Goal: Task Accomplishment & Management: Manage account settings

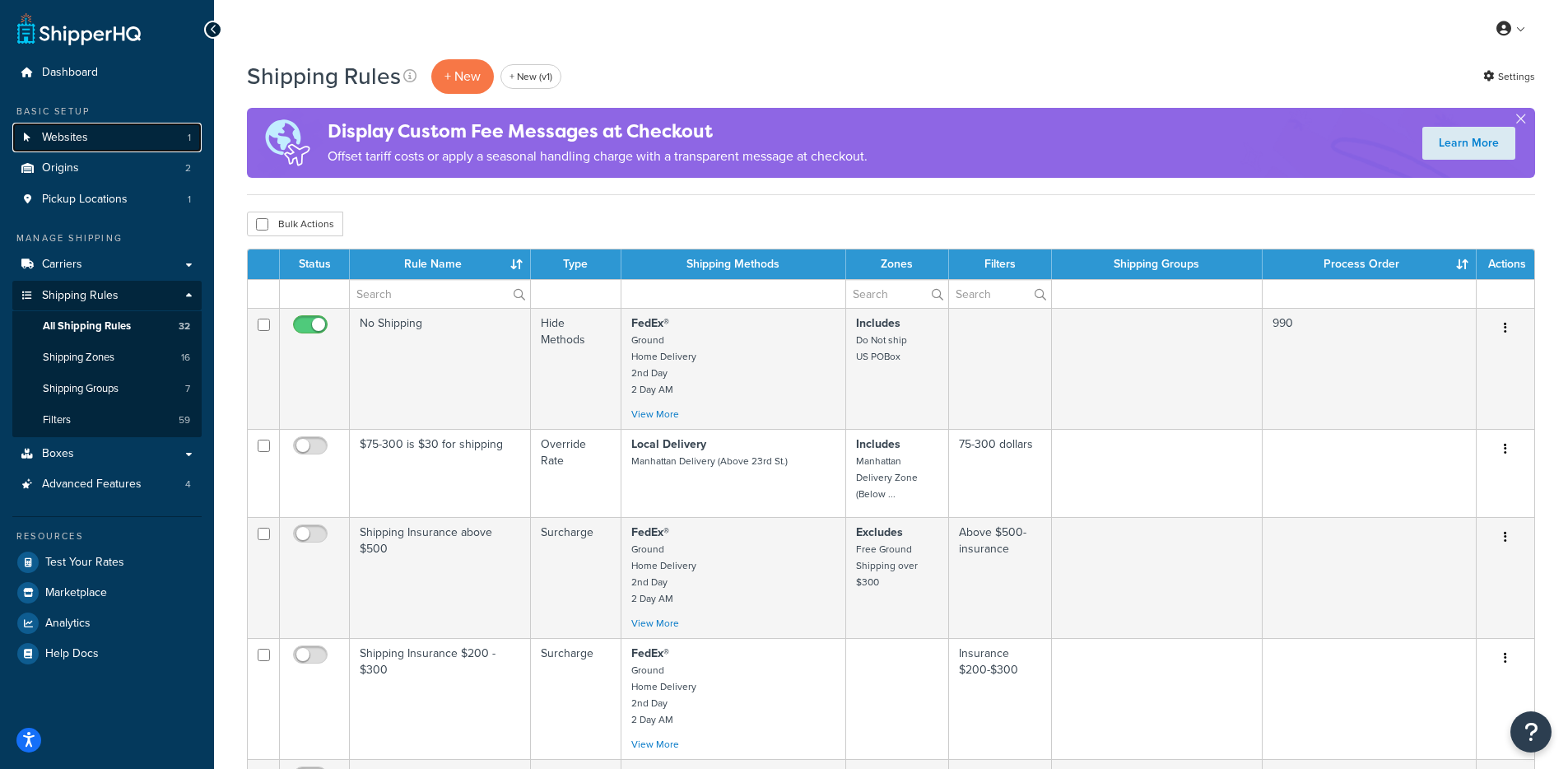
click at [154, 134] on link "Websites 1" at bounding box center [107, 138] width 190 height 31
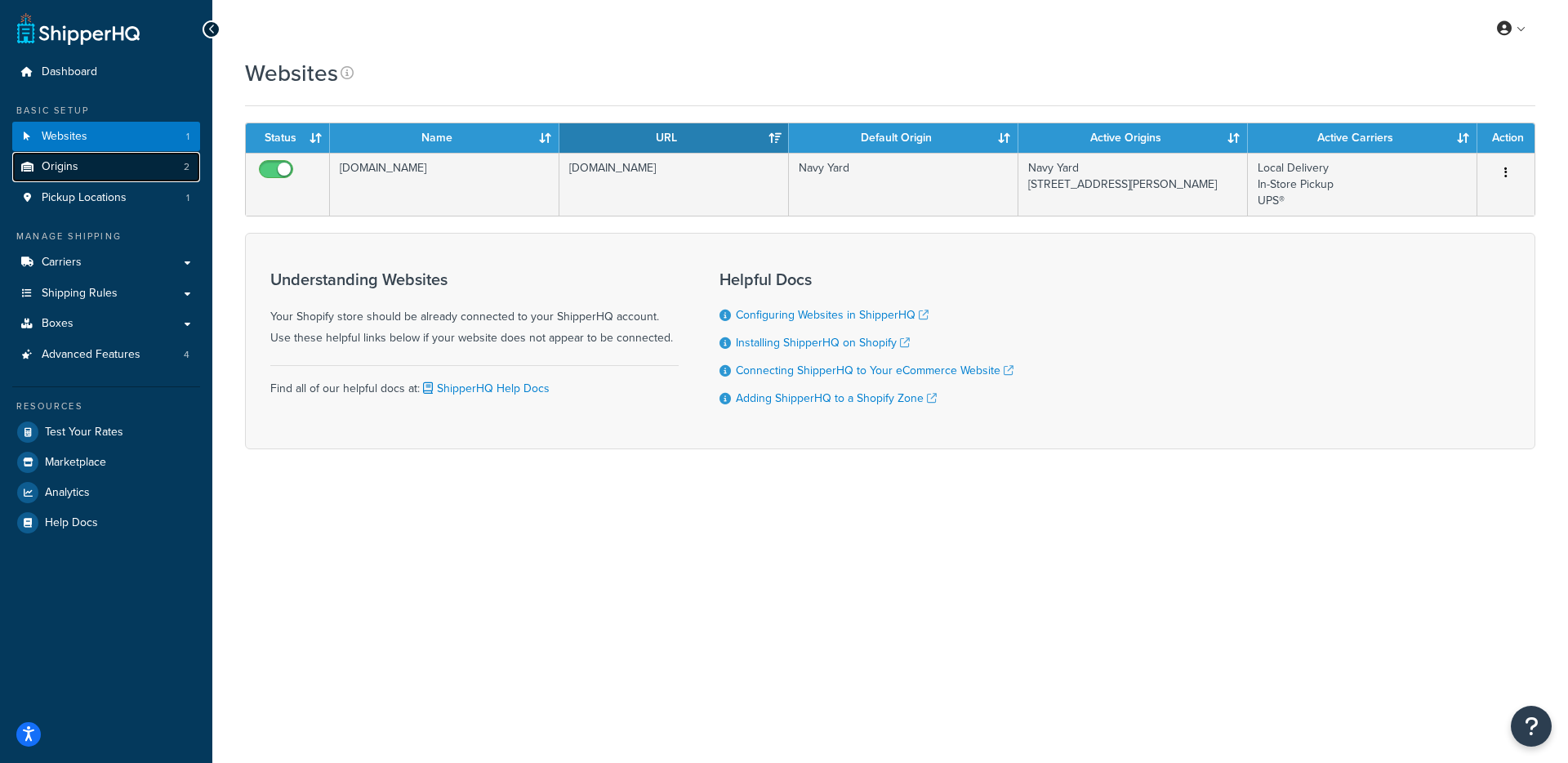
click at [116, 172] on link "Origins 2" at bounding box center [106, 167] width 188 height 31
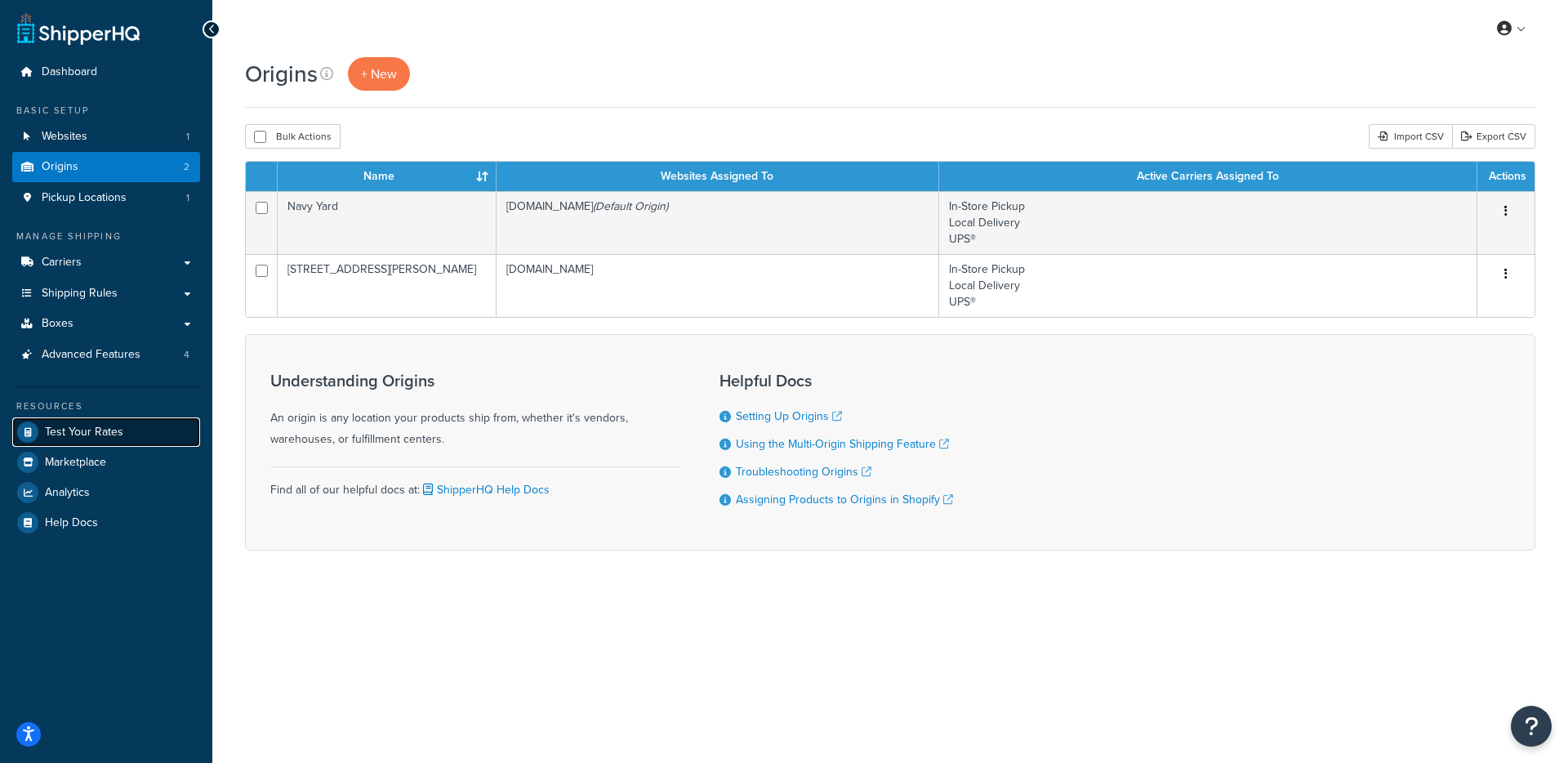
click at [96, 421] on link "Test Your Rates" at bounding box center [106, 432] width 188 height 30
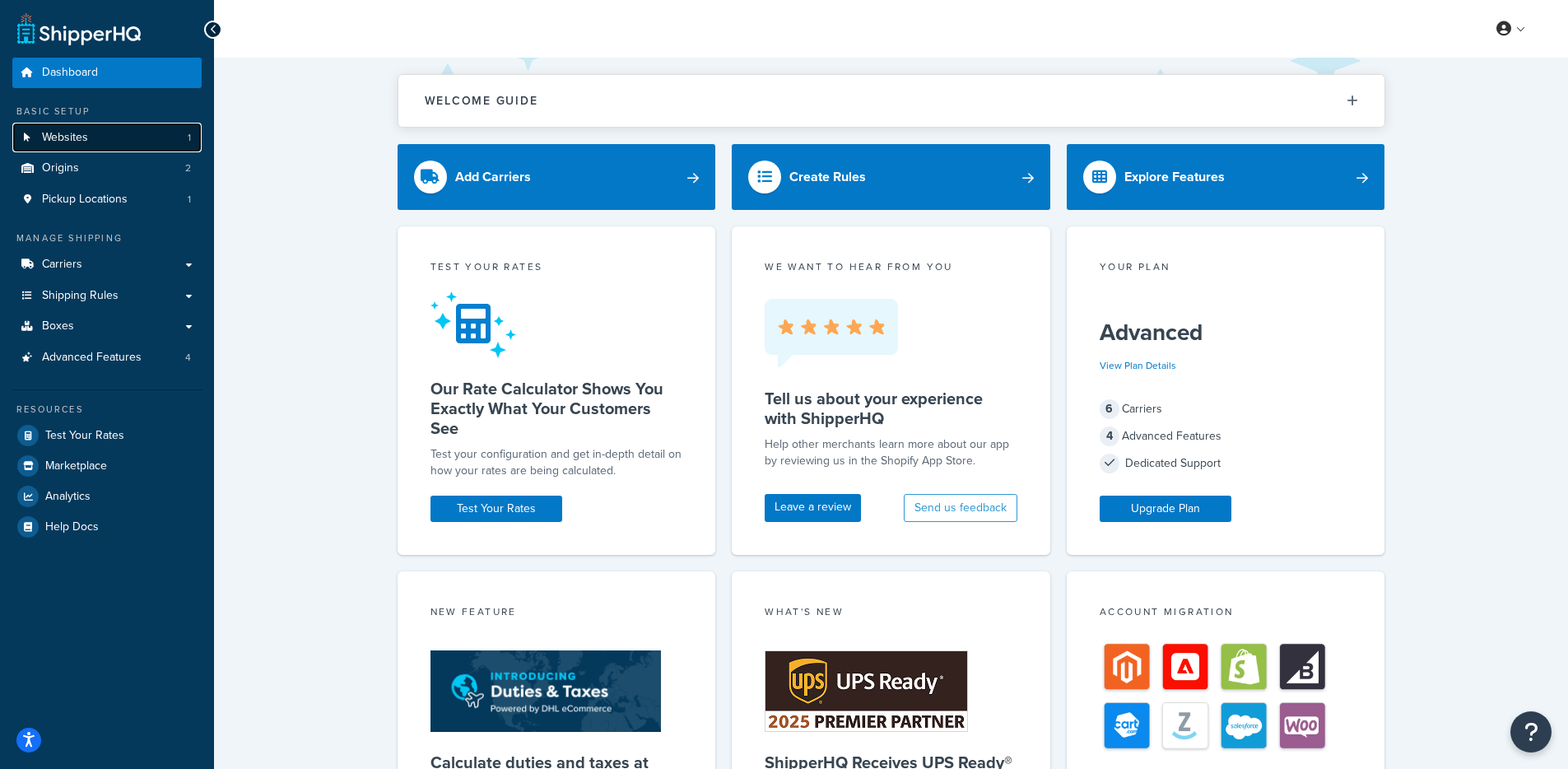
click at [140, 126] on link "Websites 1" at bounding box center [107, 138] width 190 height 31
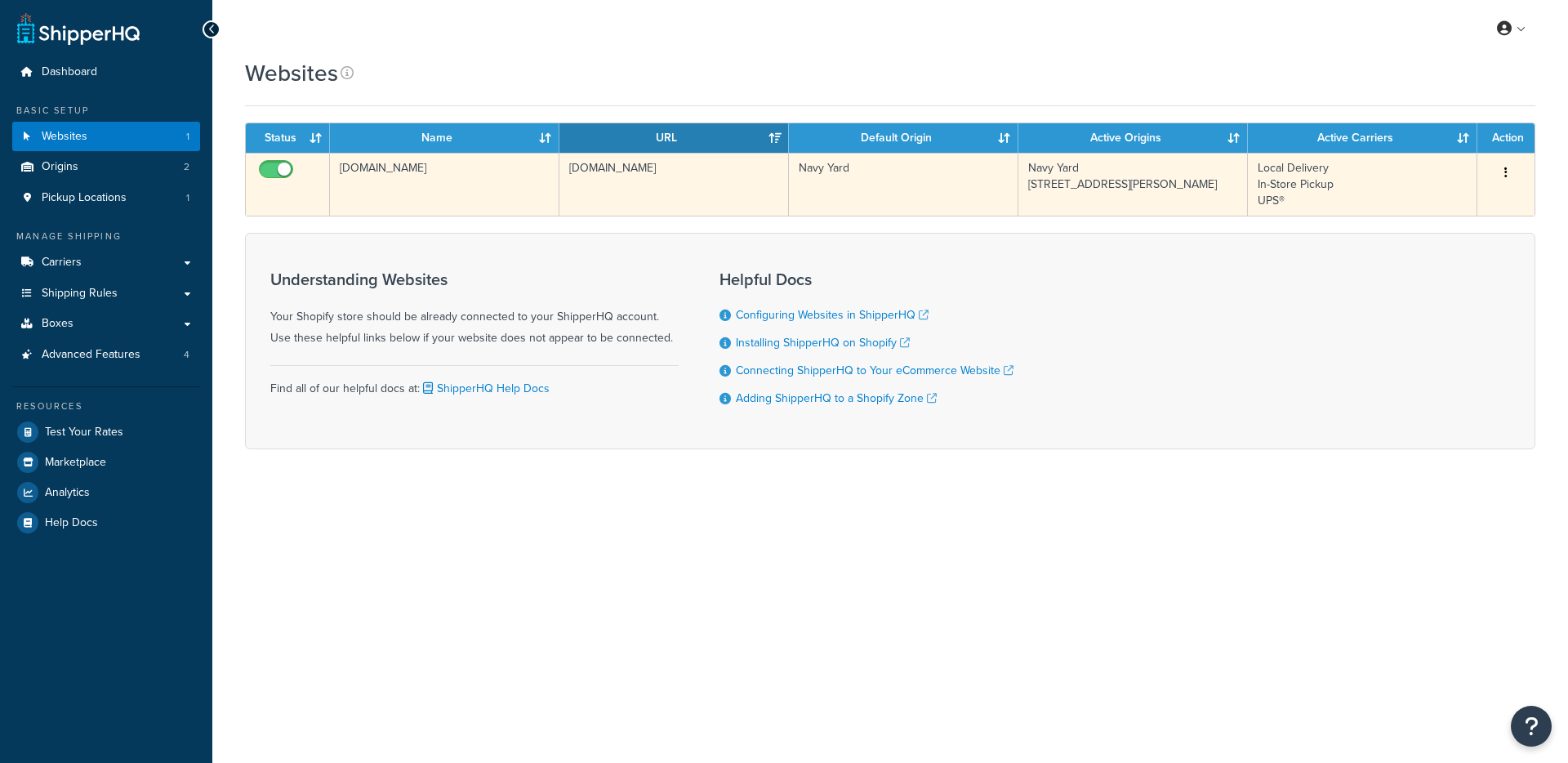
click at [534, 172] on td "[DOMAIN_NAME]" at bounding box center [444, 185] width 229 height 63
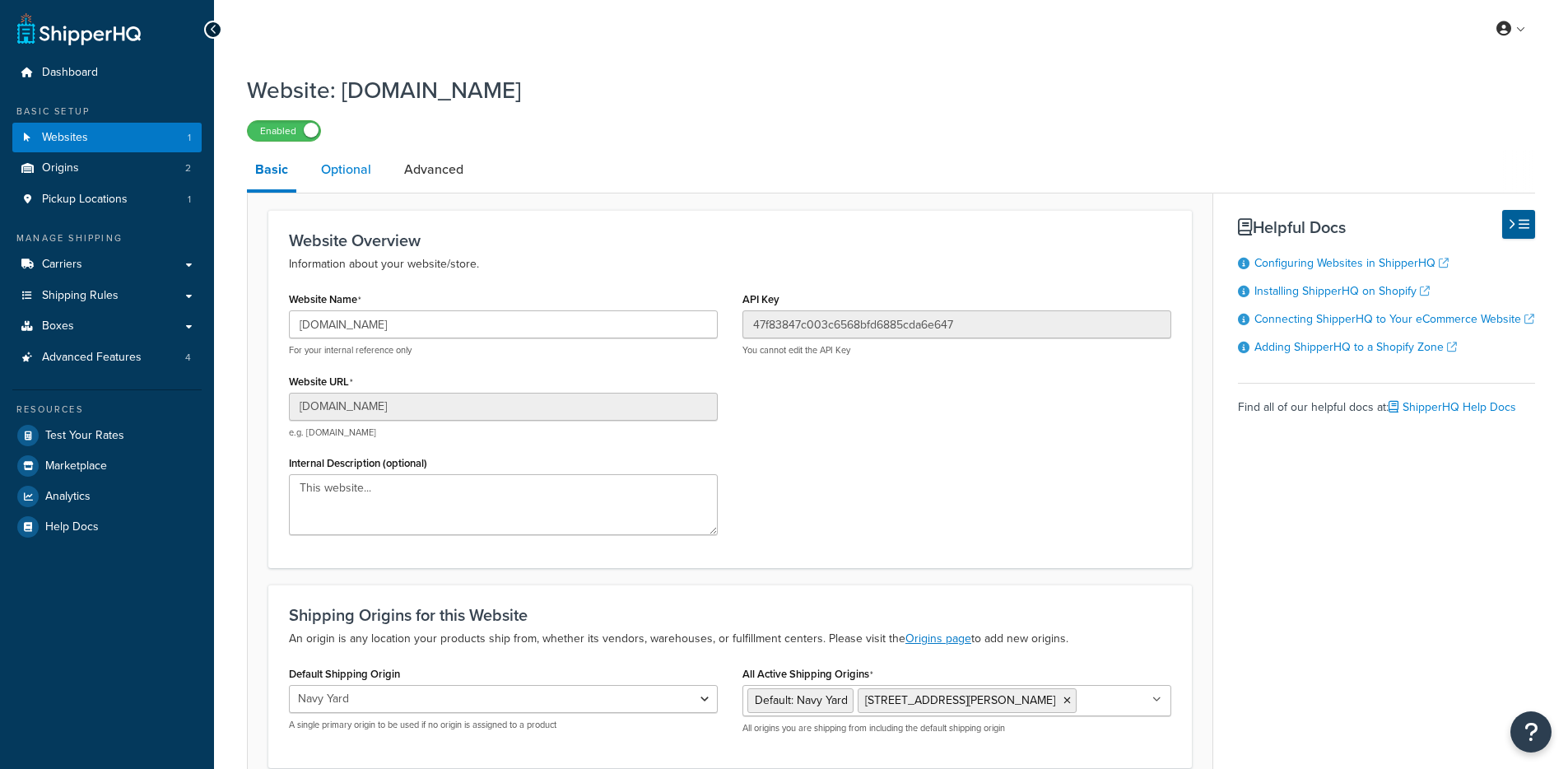
click at [361, 165] on link "Optional" at bounding box center [346, 170] width 66 height 40
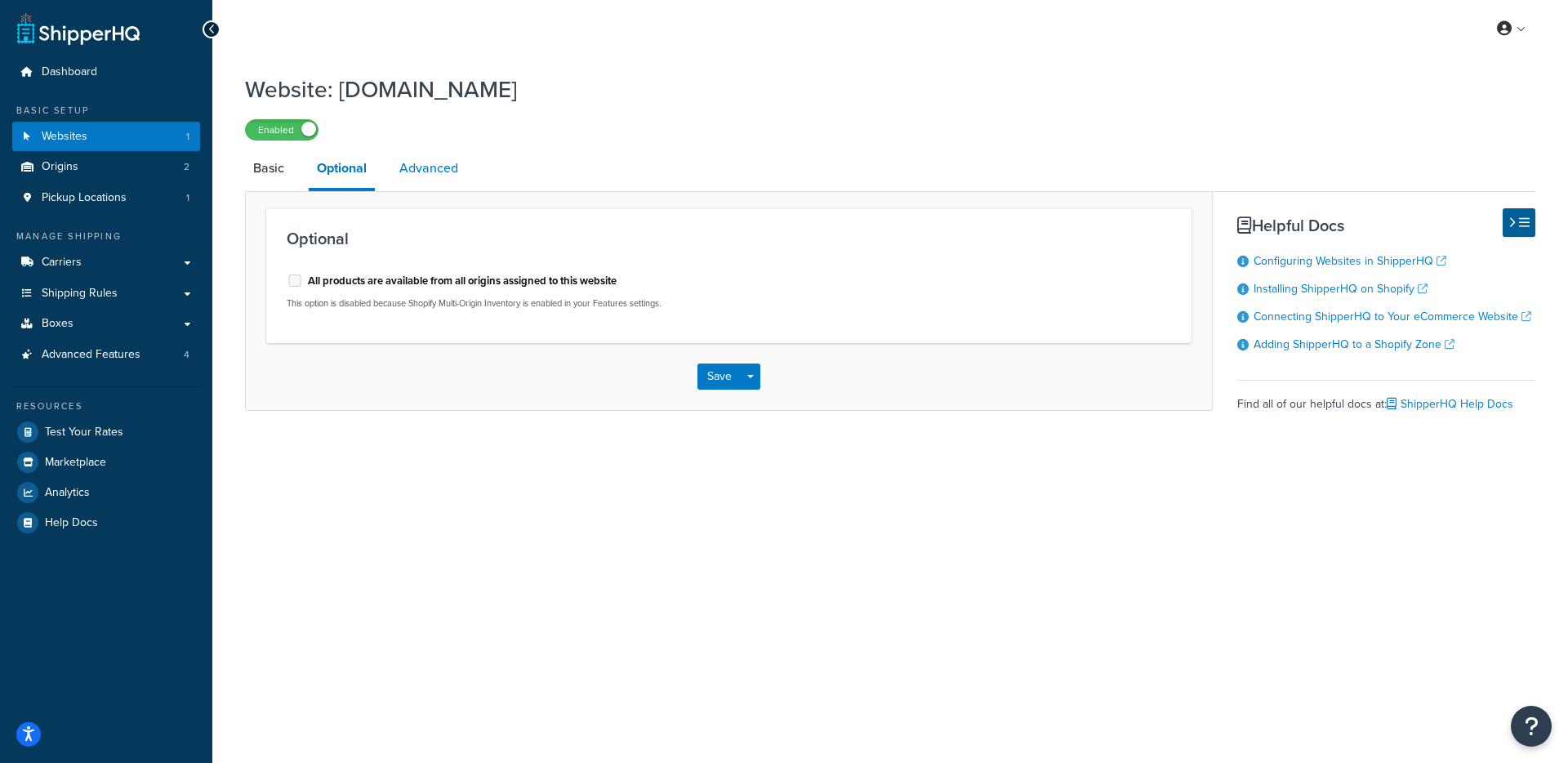
click at [422, 182] on link "Advanced" at bounding box center [428, 168] width 75 height 39
click at [284, 179] on link "Basic" at bounding box center [268, 168] width 48 height 39
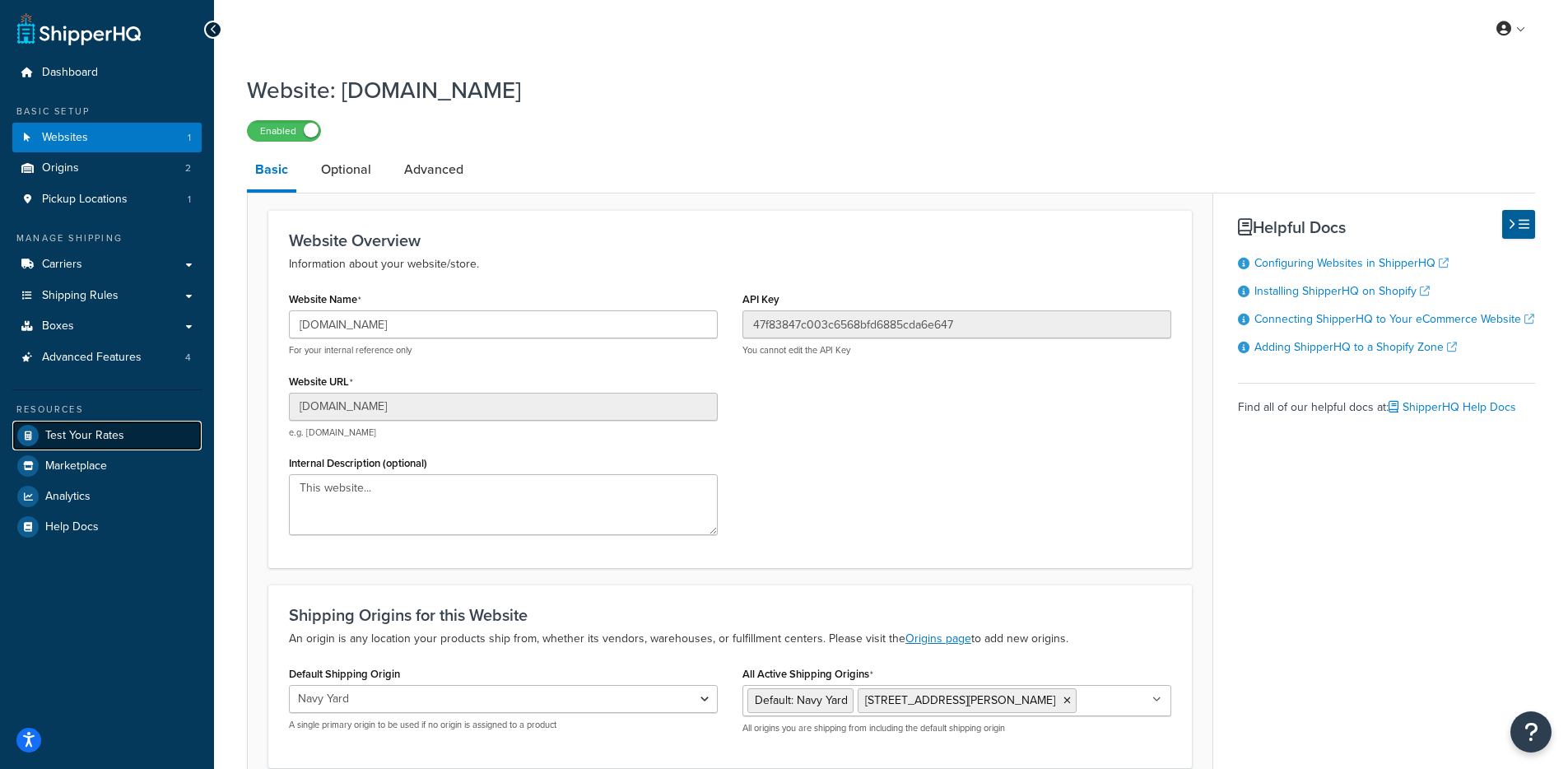
click at [124, 443] on link "Test Your Rates" at bounding box center [107, 436] width 190 height 30
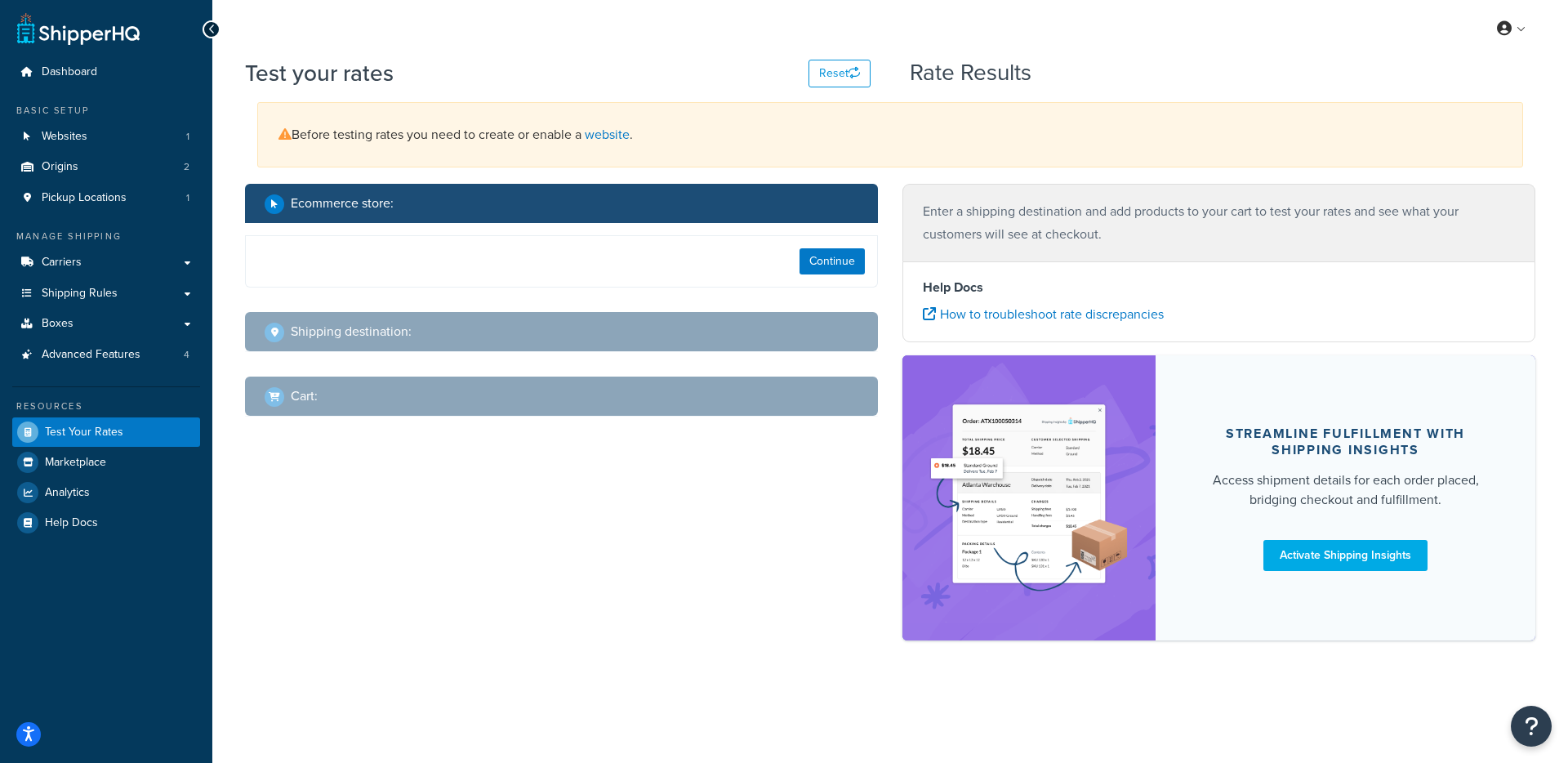
select select "TX"
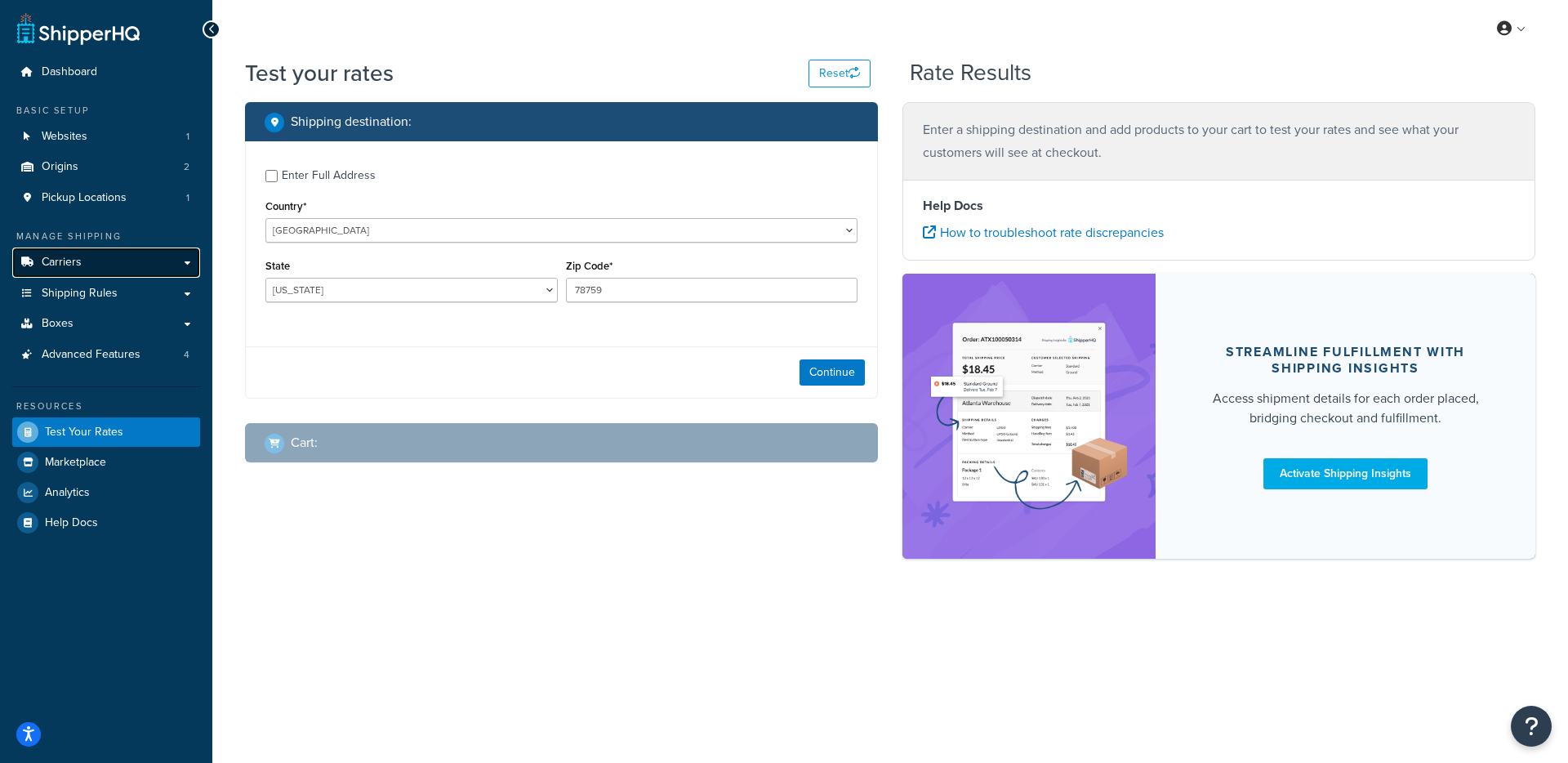
drag, startPoint x: 82, startPoint y: 269, endPoint x: 93, endPoint y: 266, distance: 11.4
click at [82, 268] on link "Carriers" at bounding box center [106, 263] width 188 height 31
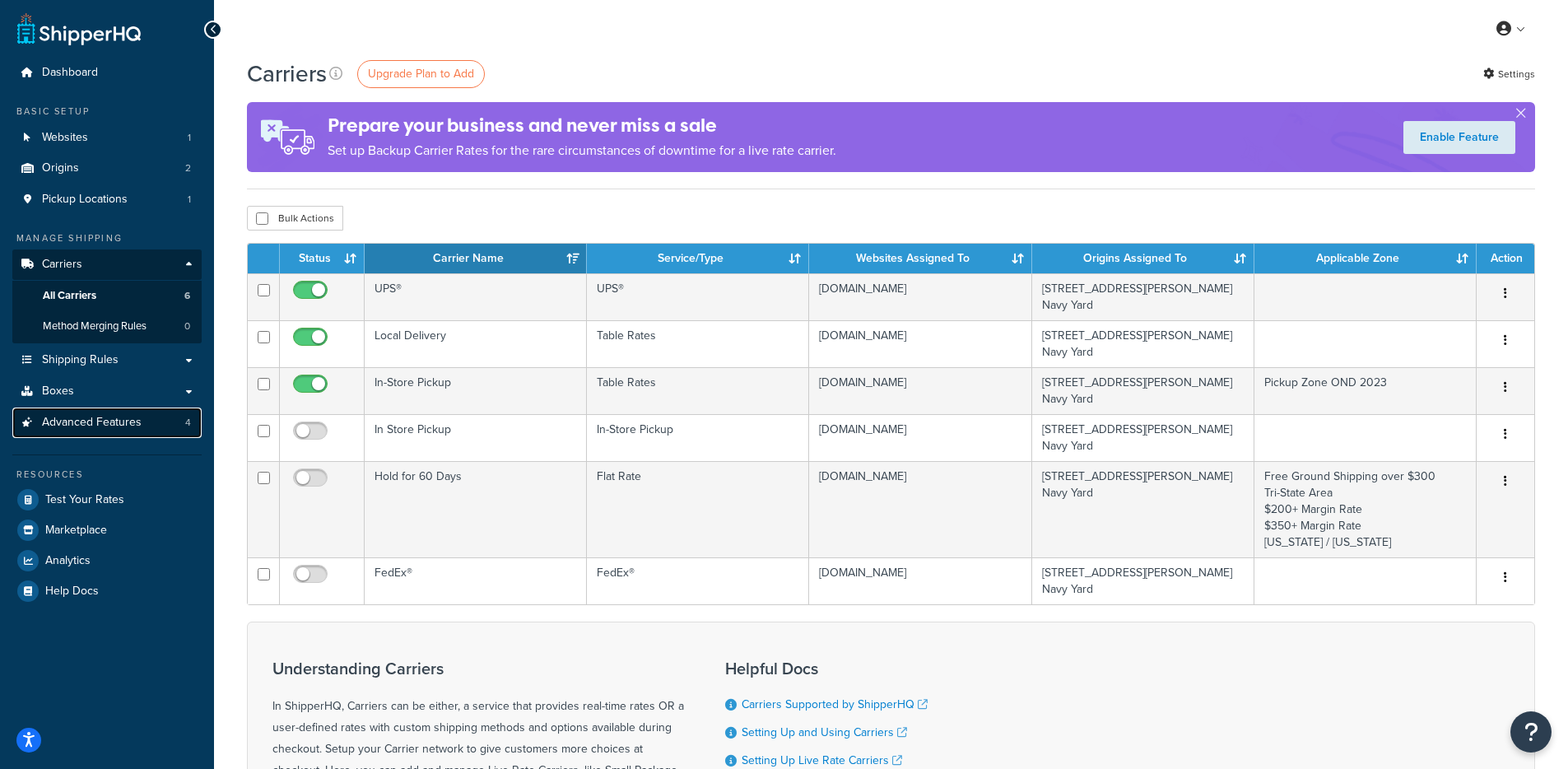
click at [105, 409] on link "Advanced Features 4" at bounding box center [107, 423] width 190 height 31
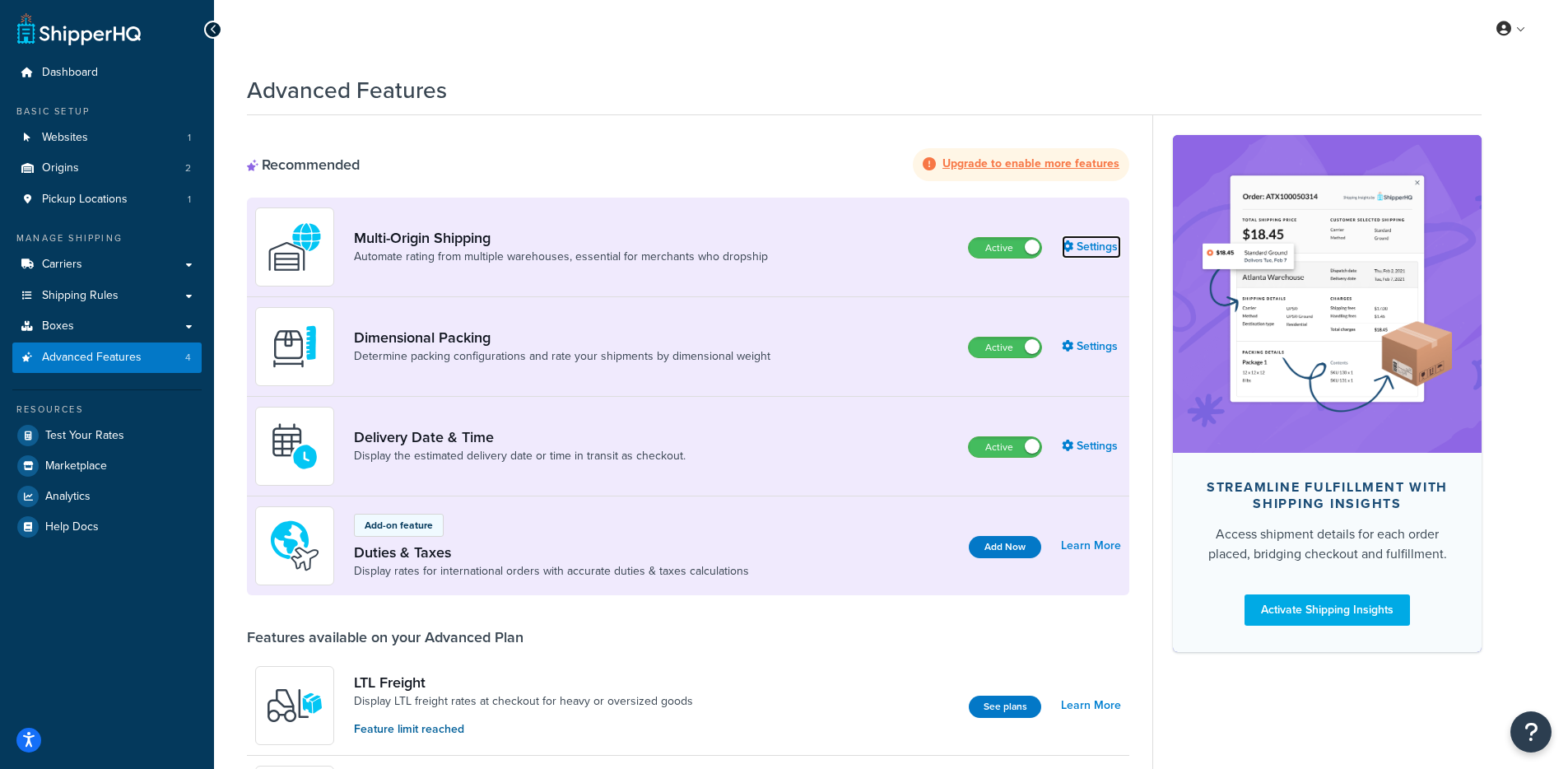
click at [1085, 250] on link "Settings" at bounding box center [1091, 247] width 60 height 23
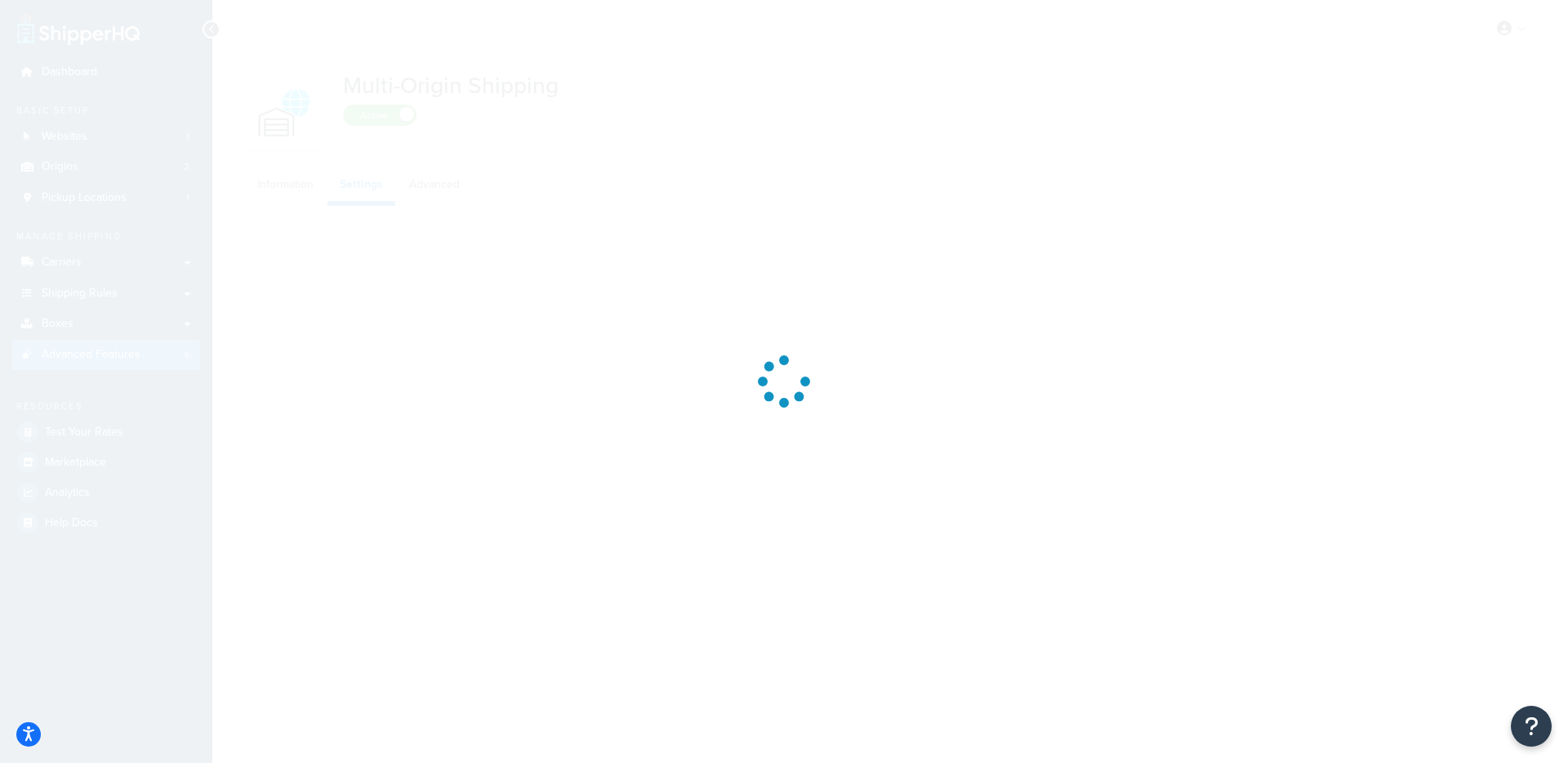
select select "false"
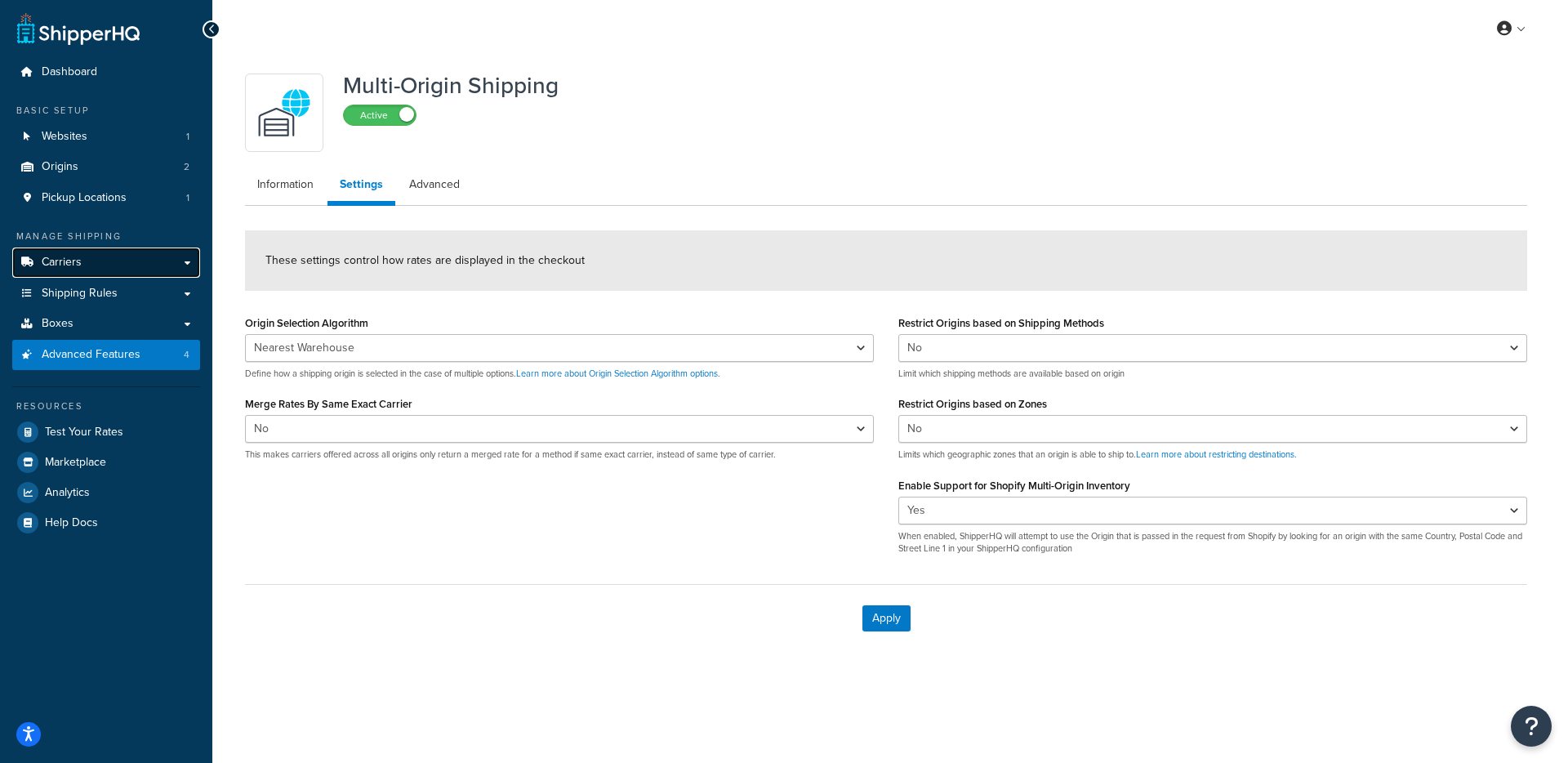
click at [146, 256] on link "Carriers" at bounding box center [106, 263] width 188 height 31
click at [125, 299] on link "Shipping Rules" at bounding box center [106, 294] width 188 height 31
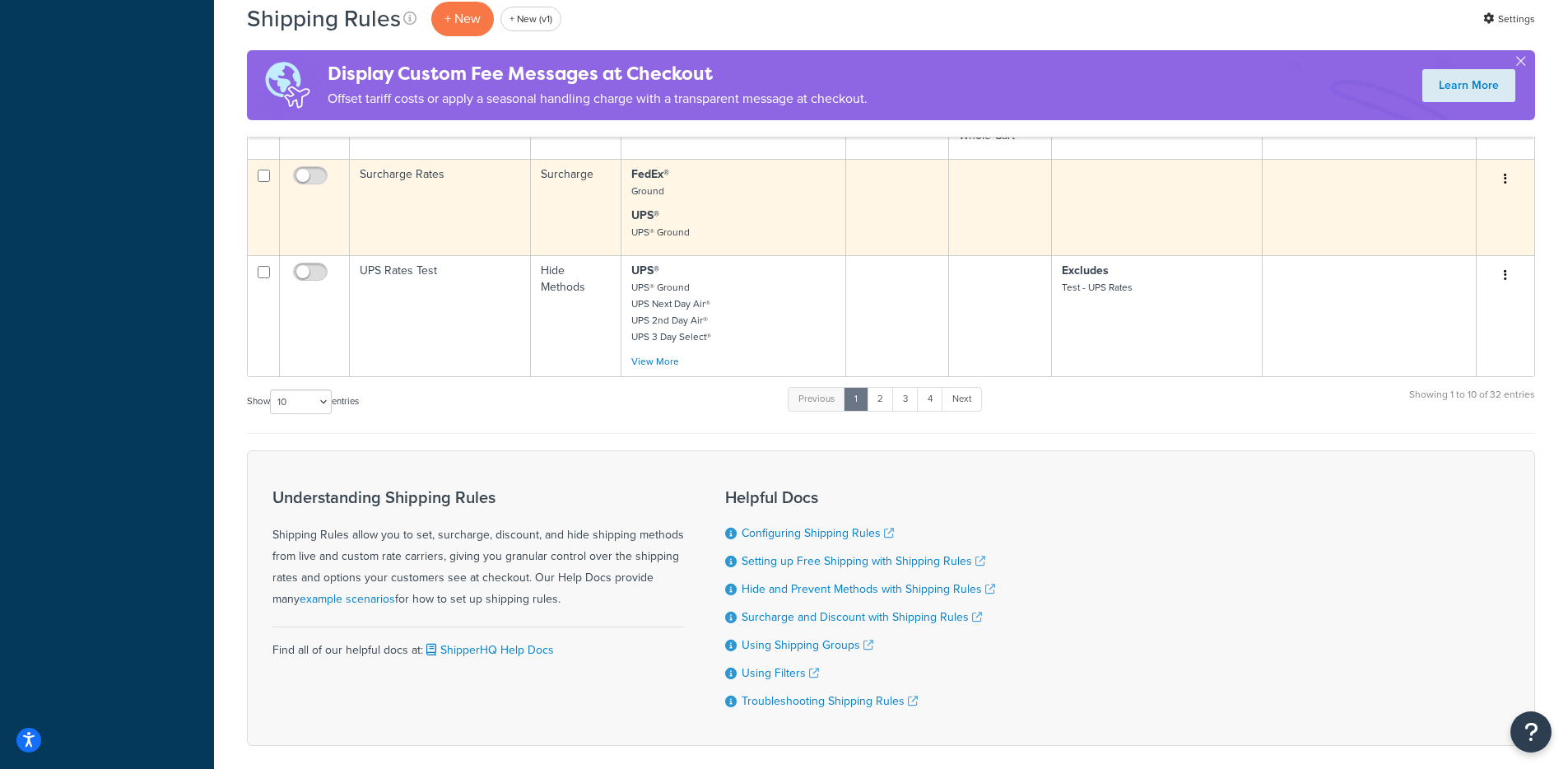
scroll to position [1339, 0]
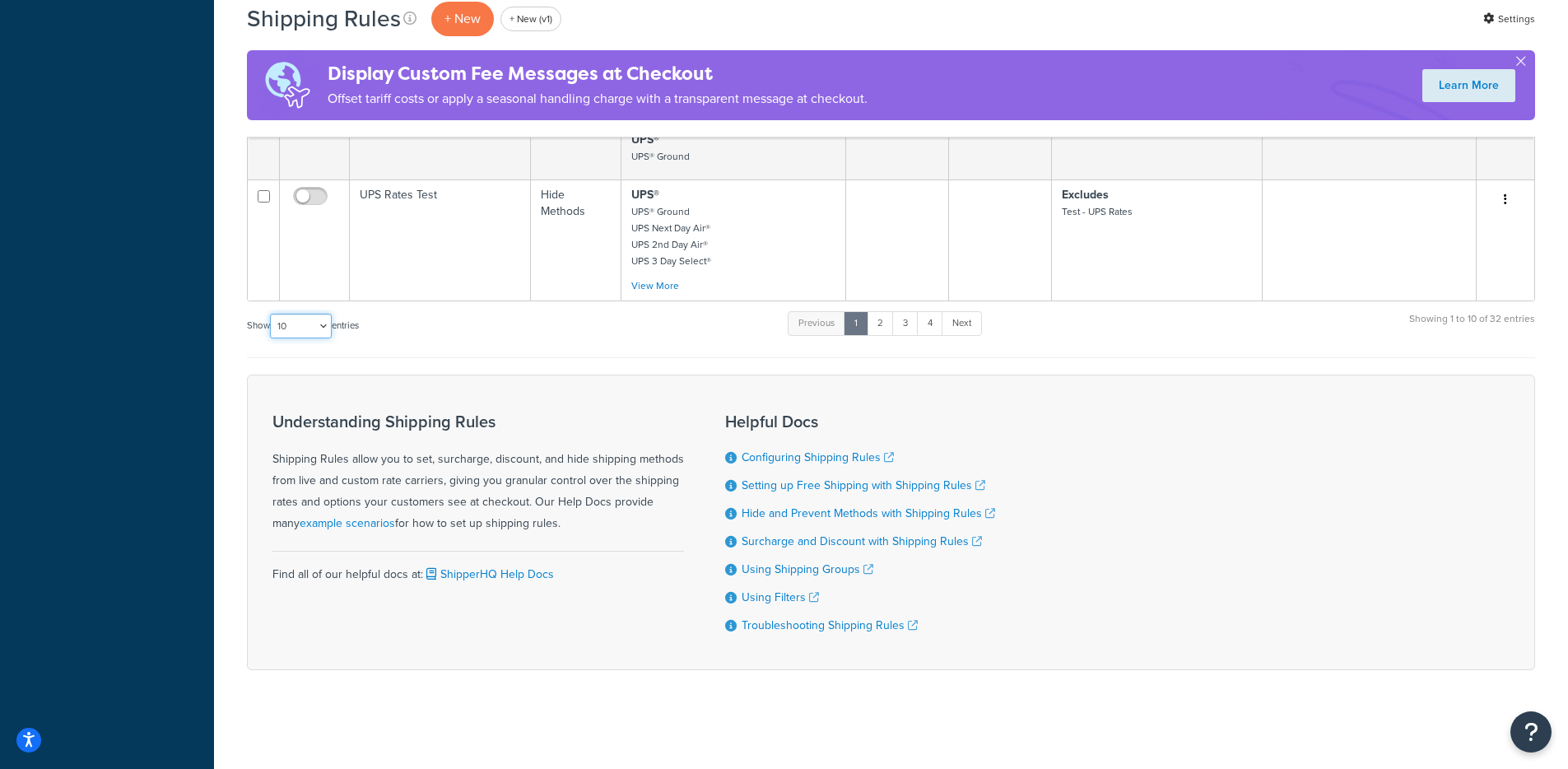
click at [307, 323] on select "10 15 25 50 100 1000" at bounding box center [301, 327] width 62 height 25
select select "1000"
click at [272, 314] on select "10 15 25 50 100 1000" at bounding box center [301, 327] width 62 height 25
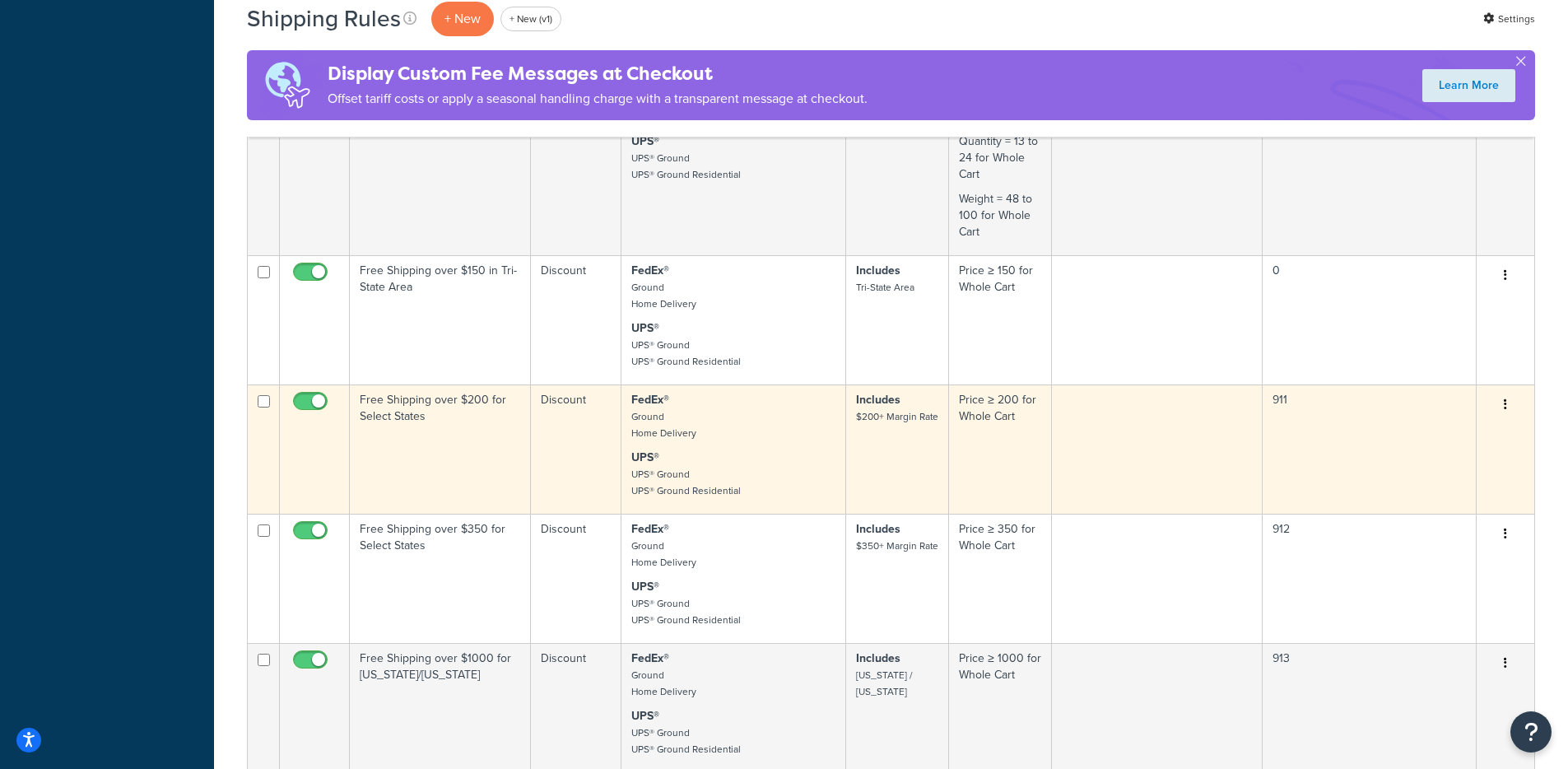
scroll to position [3240, 0]
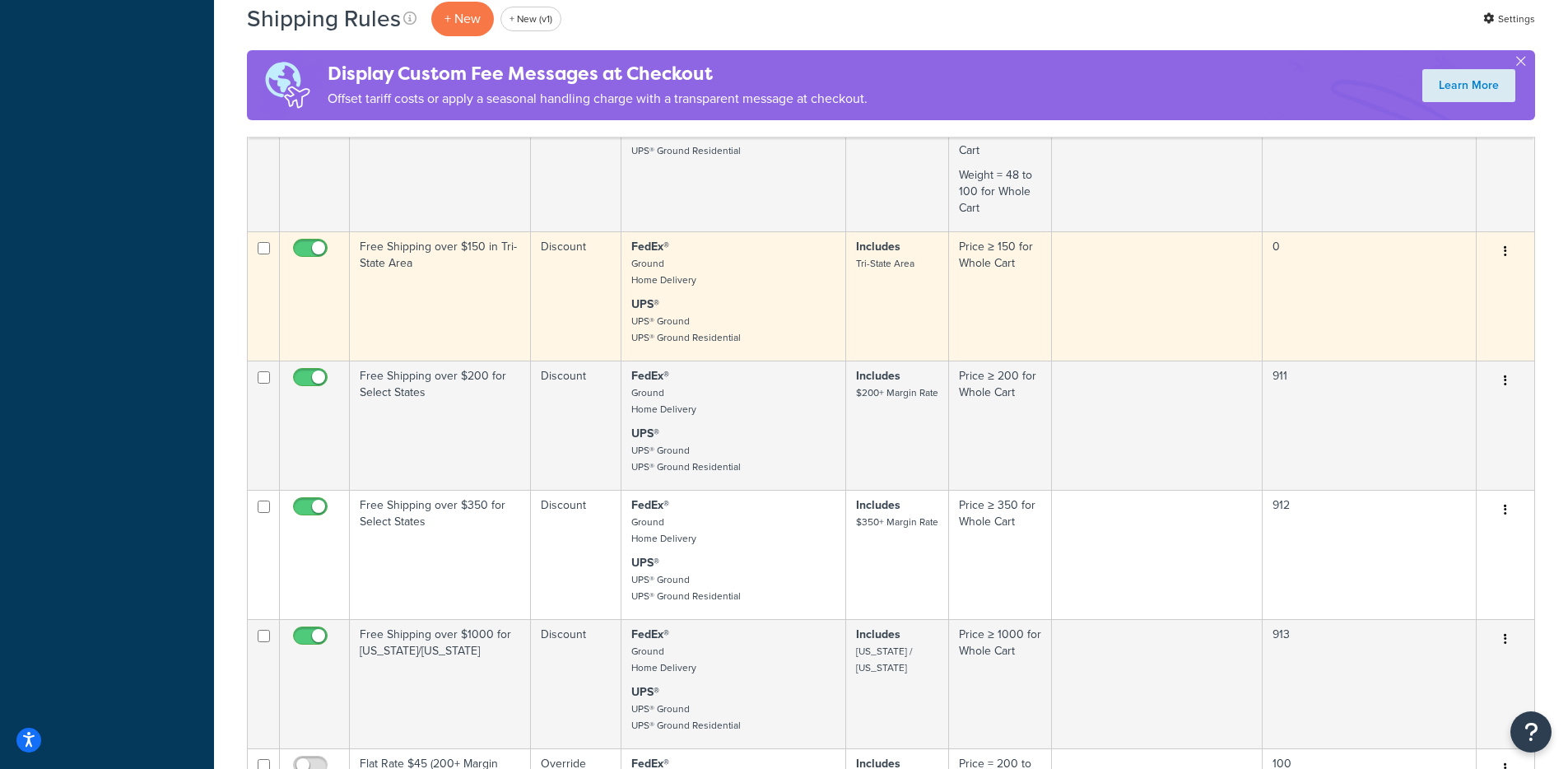
click at [825, 297] on p "UPS® UPS® Ground UPS® Ground Residential" at bounding box center [734, 321] width 204 height 49
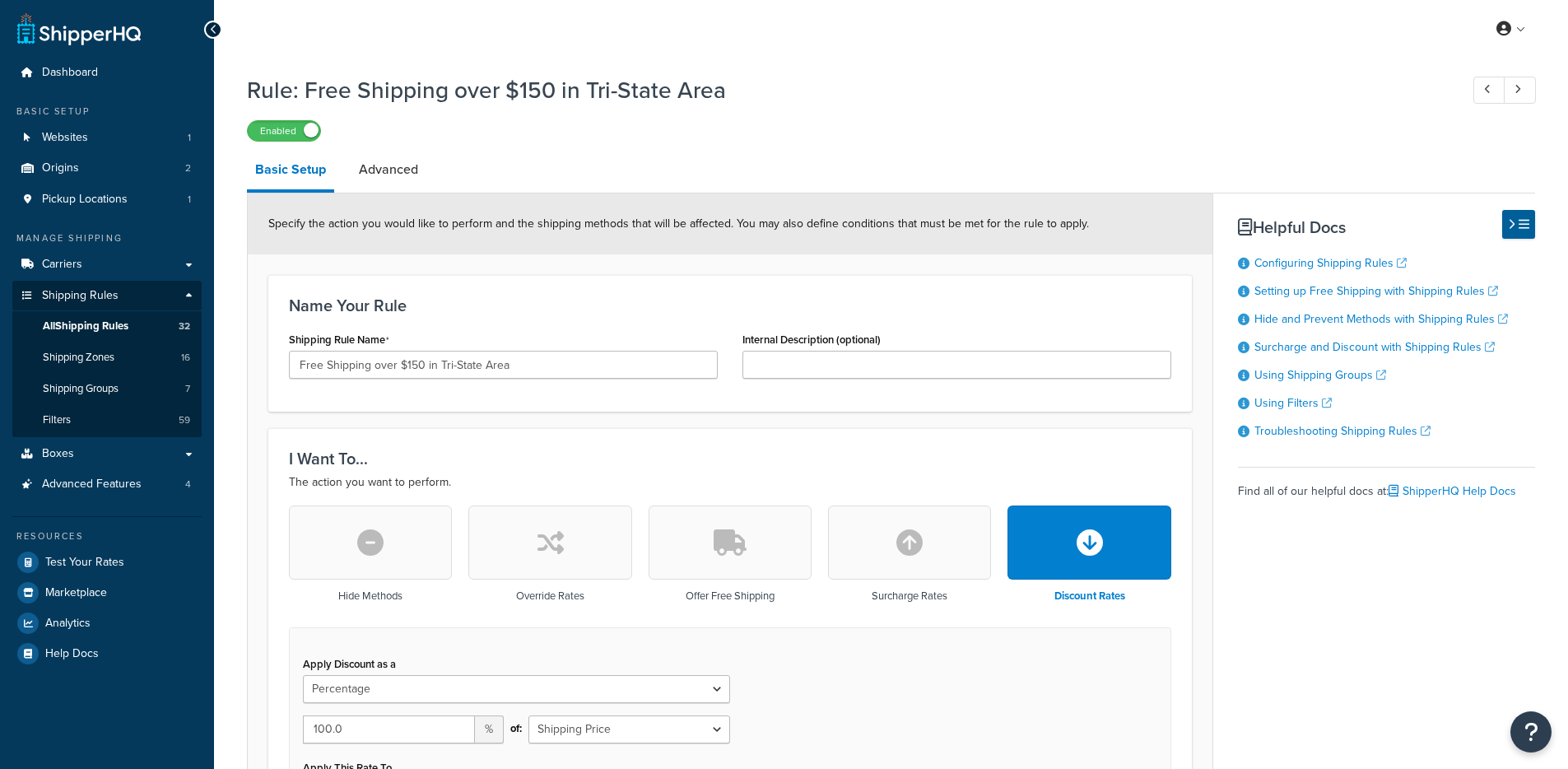
select select "PERCENTAGE"
click at [402, 163] on link "Advanced" at bounding box center [388, 170] width 76 height 40
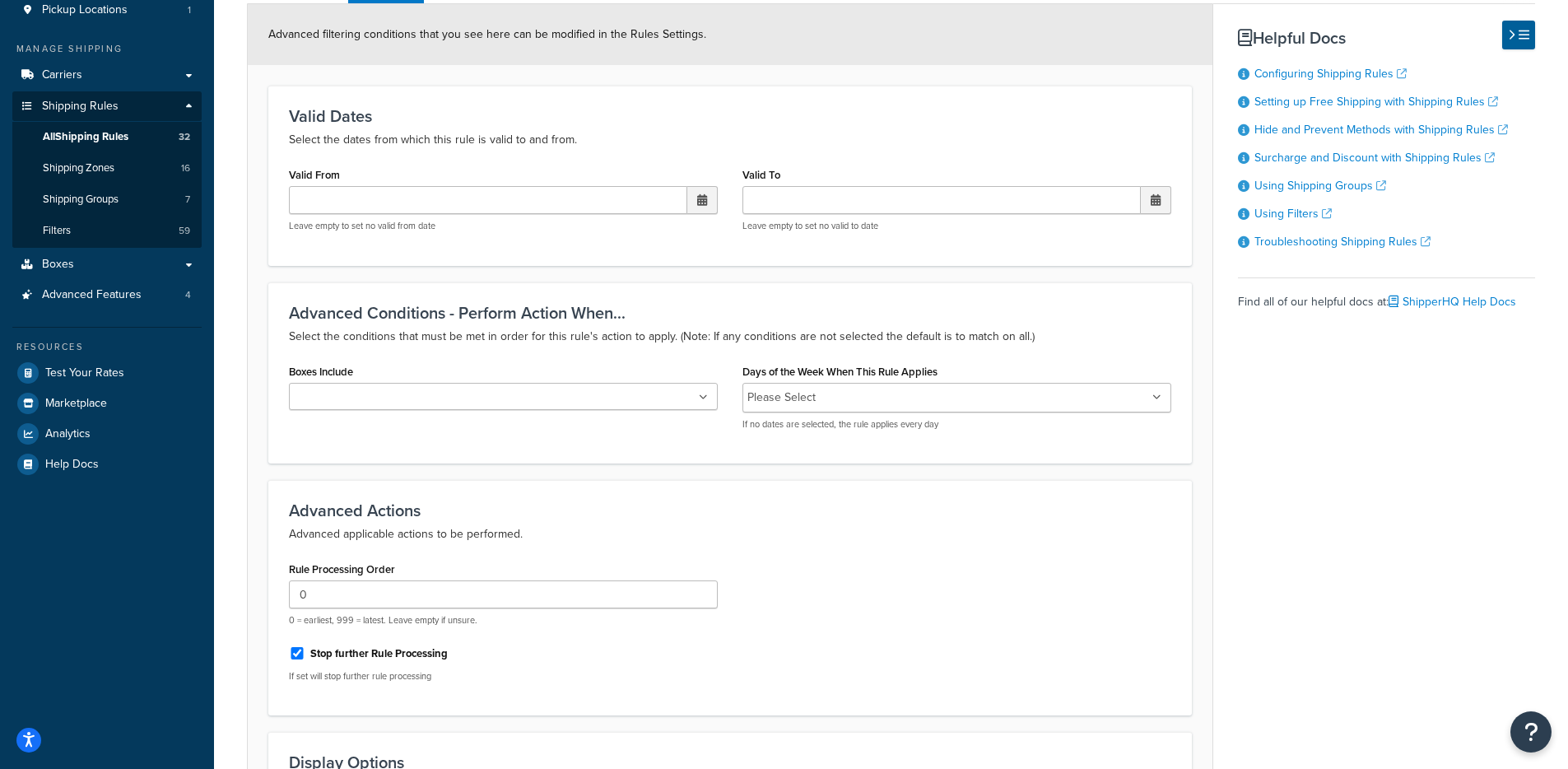
scroll to position [510, 0]
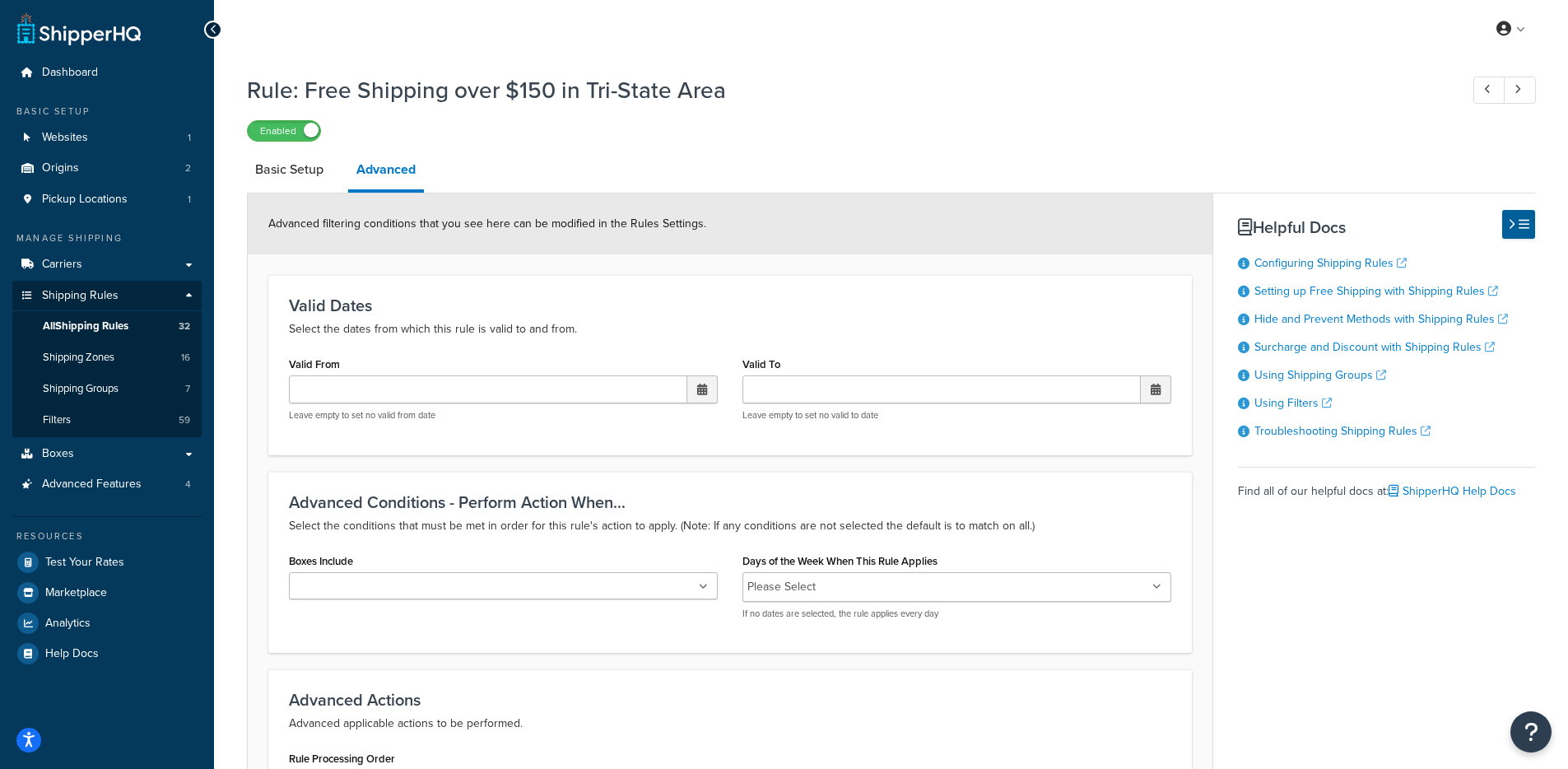
select select "PERCENTAGE"
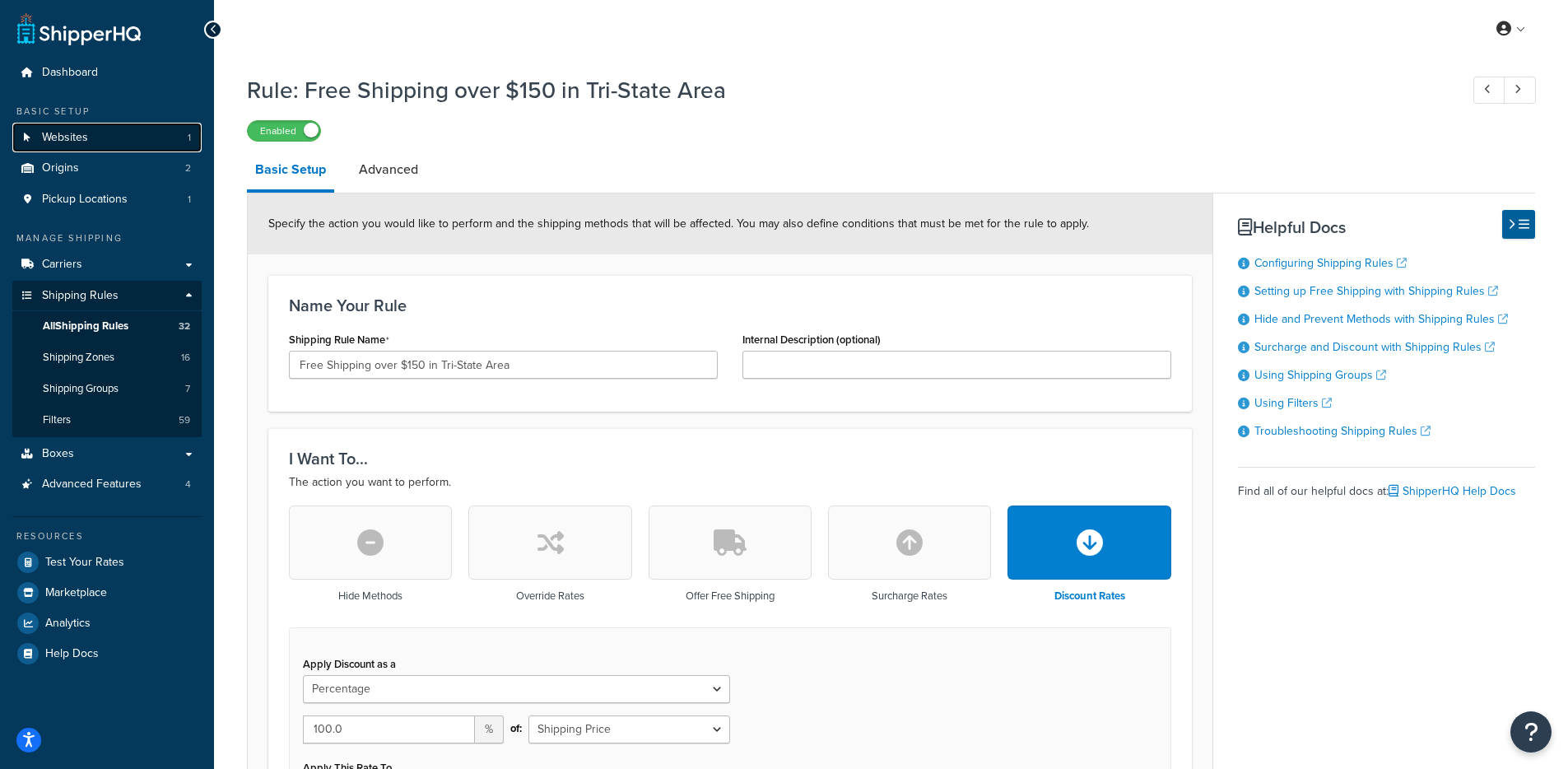
click at [135, 143] on link "Websites 1" at bounding box center [107, 138] width 190 height 31
click at [74, 331] on span "All Shipping Rules" at bounding box center [85, 327] width 86 height 14
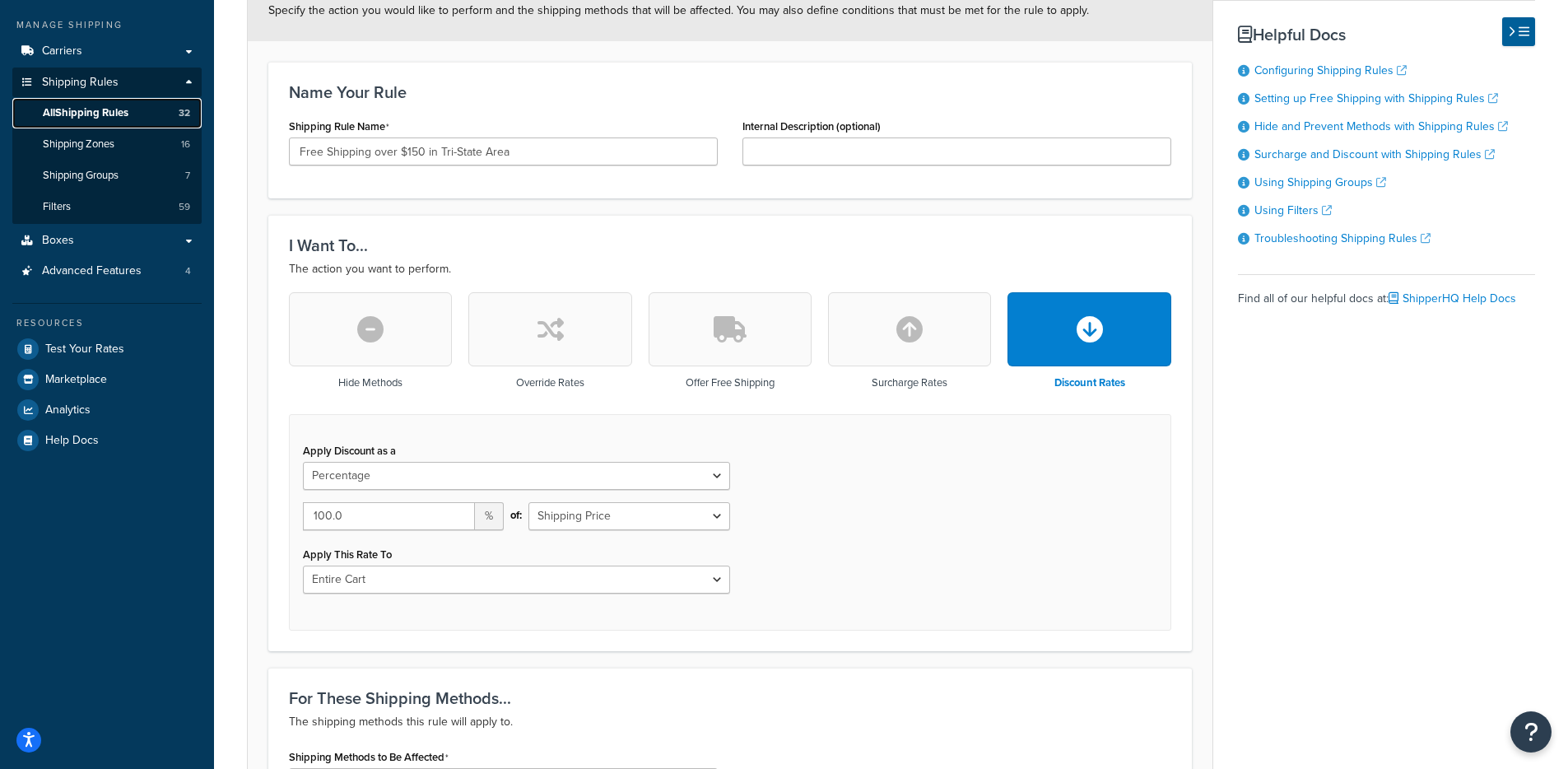
scroll to position [283, 0]
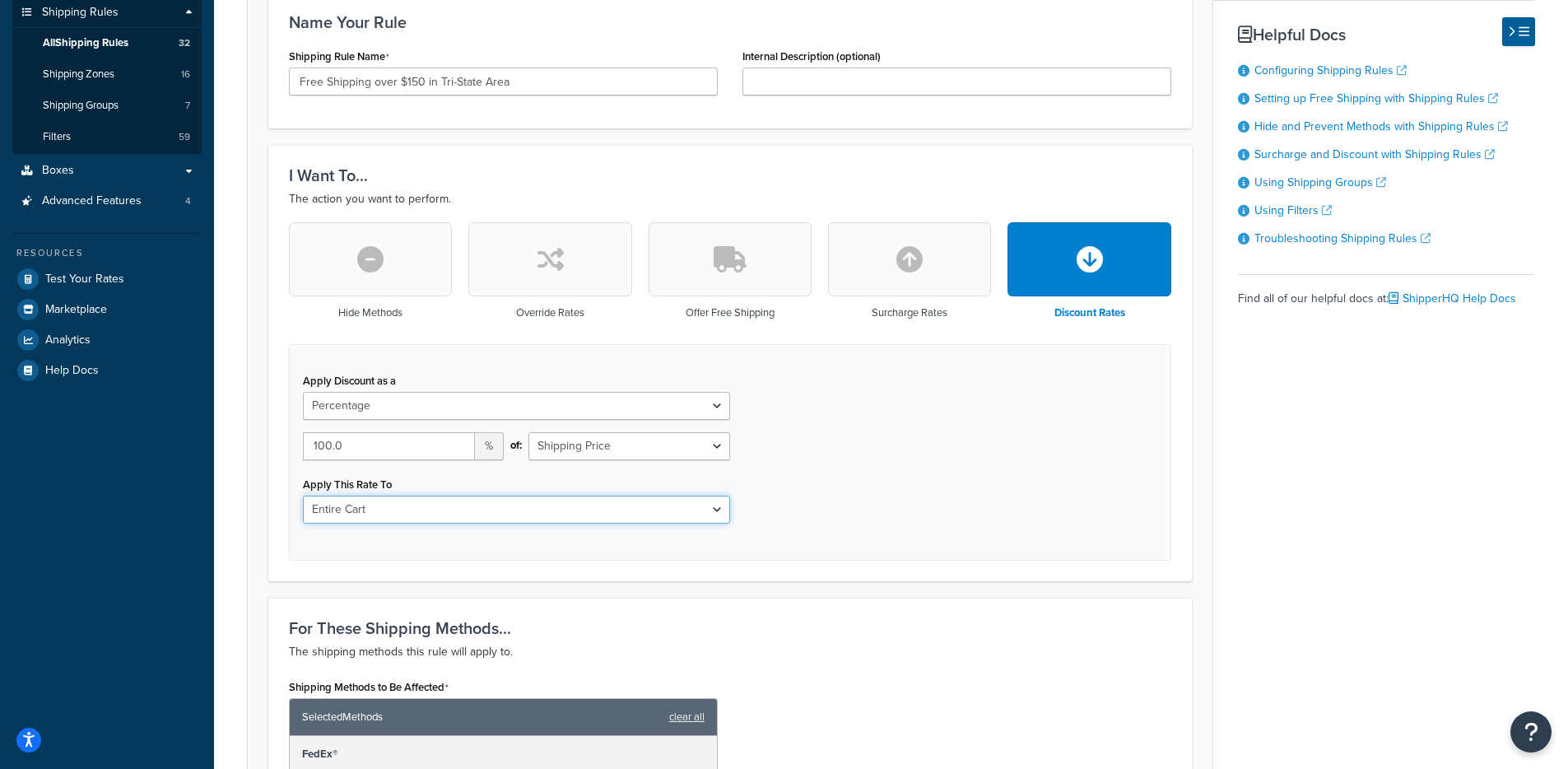
click at [501, 517] on select "Entire Cart Each Shipment in the Cart Each Origin in the Cart Each Shipping Gro…" at bounding box center [517, 509] width 428 height 28
click at [563, 504] on select "Entire Cart Each Shipment in the Cart Each Origin in the Cart Each Shipping Gro…" at bounding box center [517, 509] width 428 height 28
click at [678, 446] on select "Shipping Price Order Value" at bounding box center [629, 446] width 201 height 28
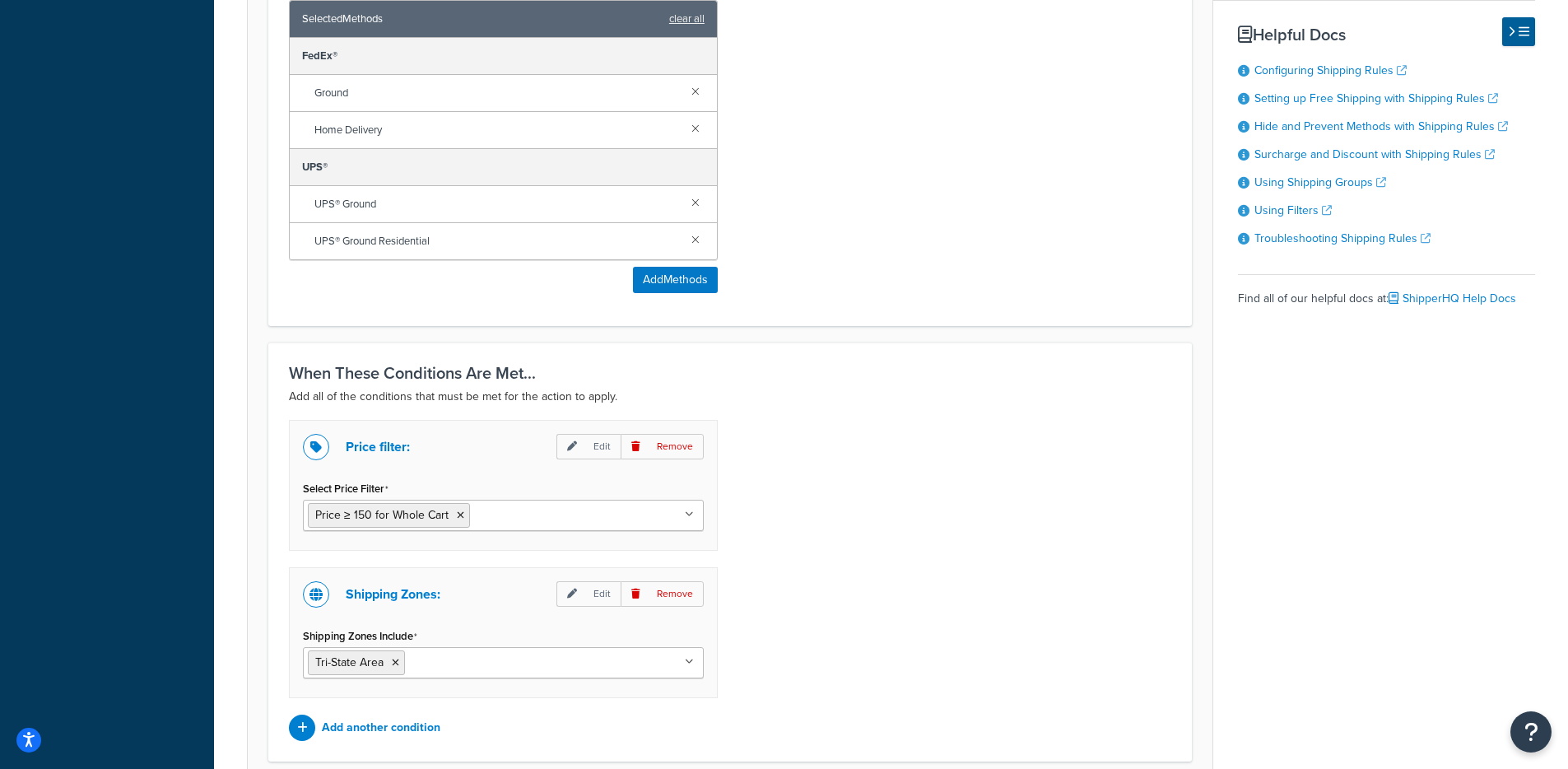
scroll to position [1127, 0]
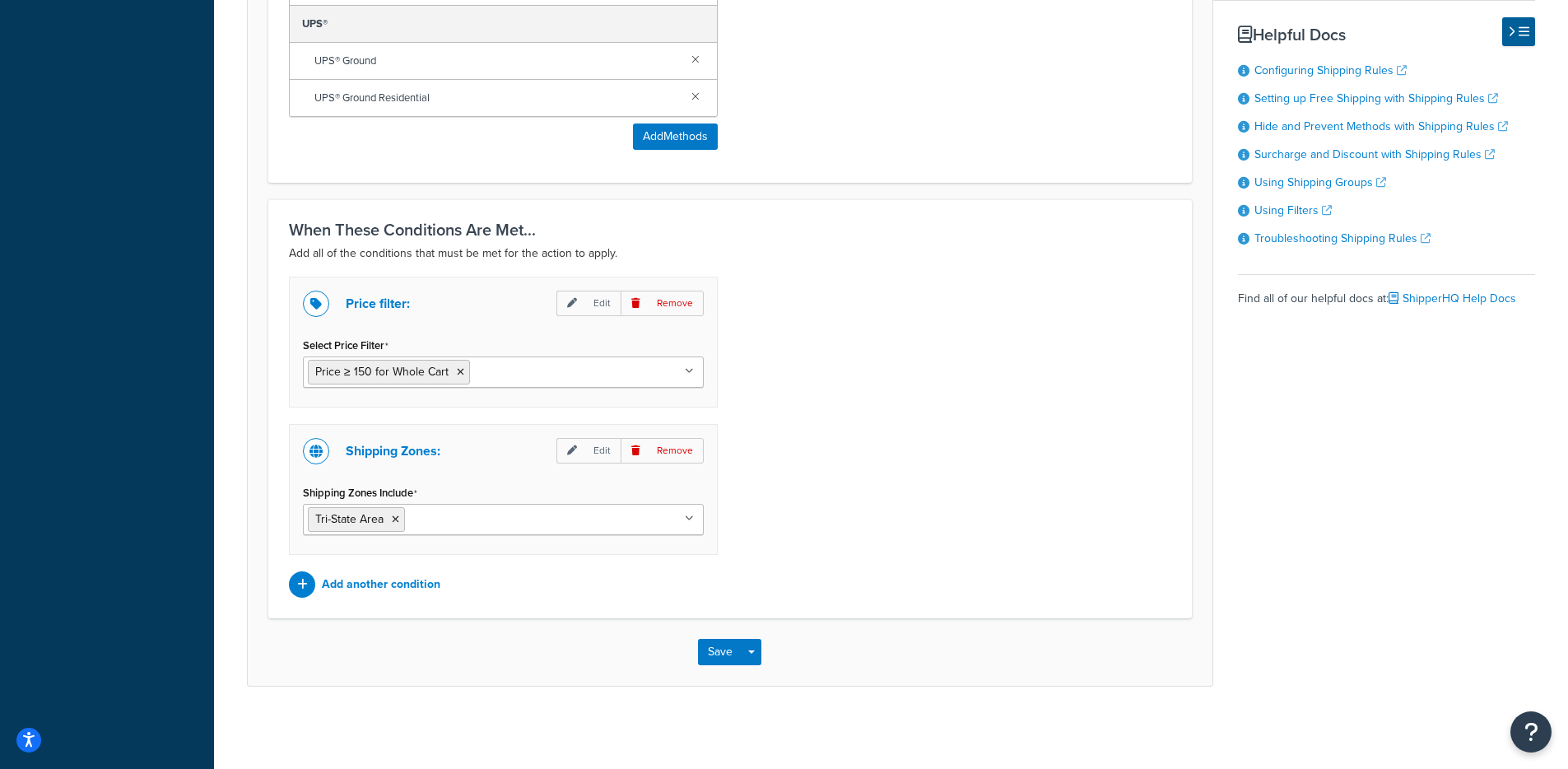
drag, startPoint x: 303, startPoint y: 503, endPoint x: 810, endPoint y: 487, distance: 507.3
click at [495, 501] on div "Shipping Zones: Edit Remove Shipping Zones Include Tri-State Area Brooklyn Deli…" at bounding box center [503, 490] width 429 height 131
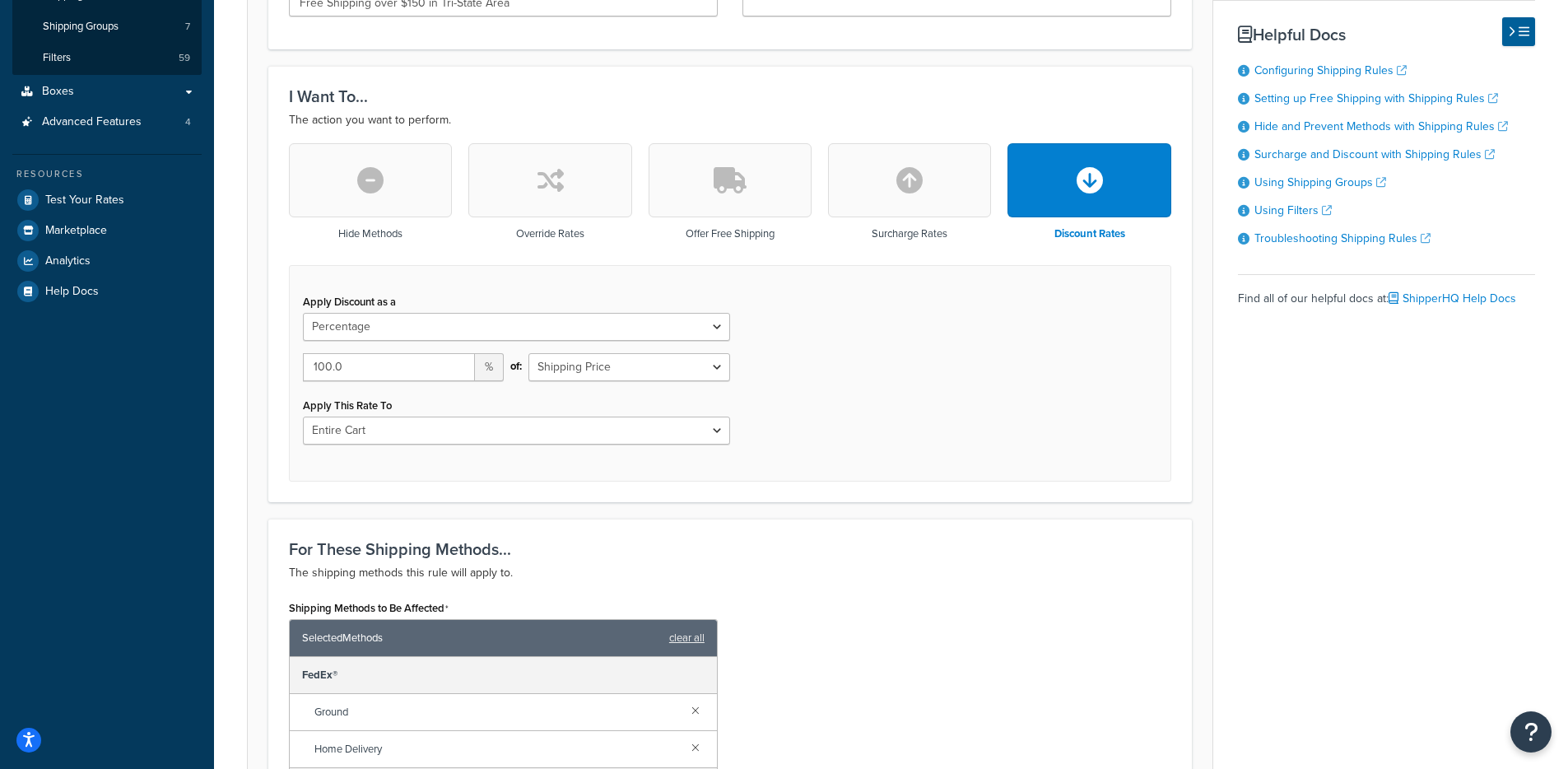
scroll to position [0, 0]
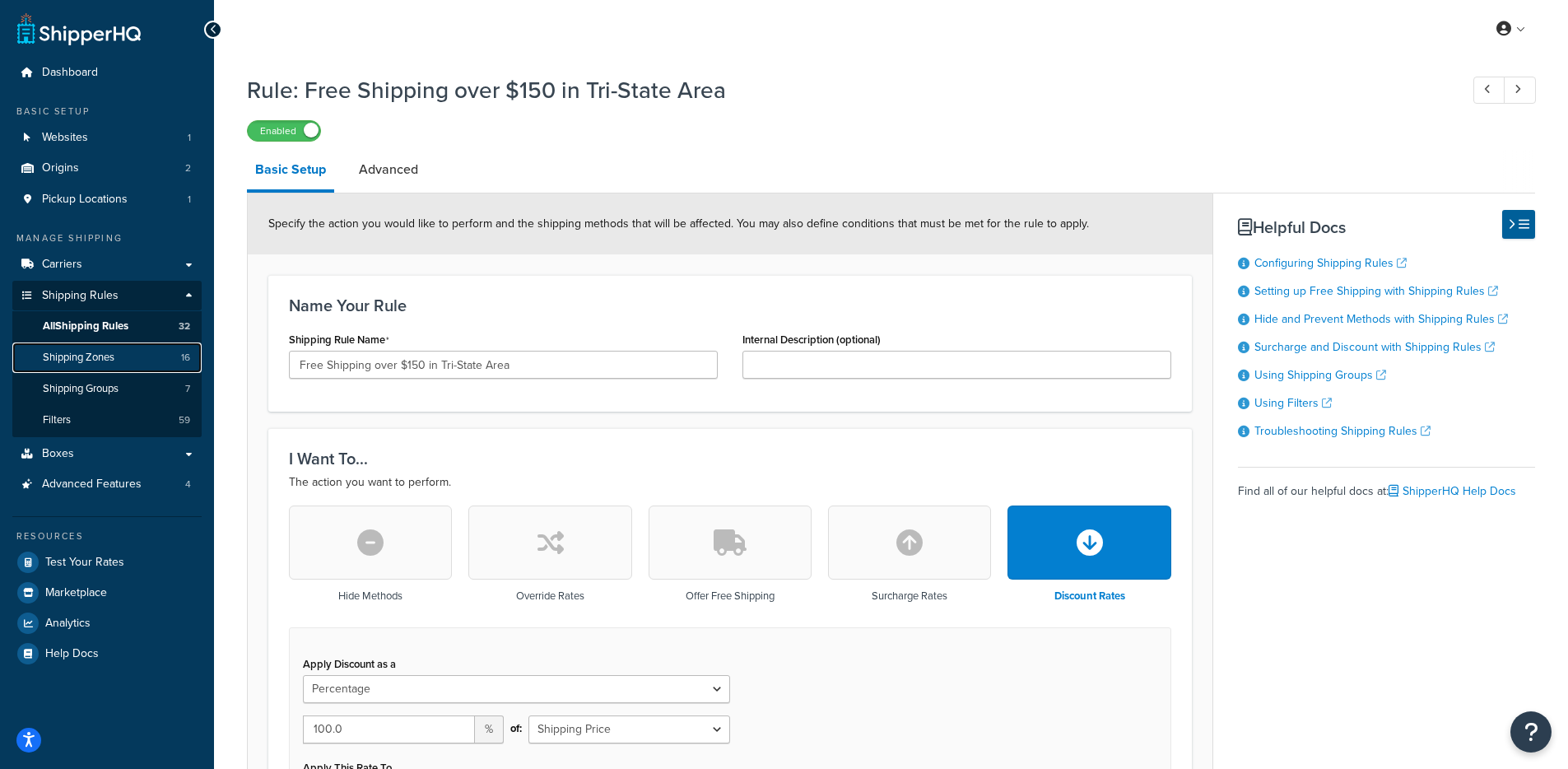
click at [114, 351] on span "Shipping Zones" at bounding box center [78, 358] width 71 height 14
click at [374, 167] on link "Advanced" at bounding box center [388, 170] width 76 height 40
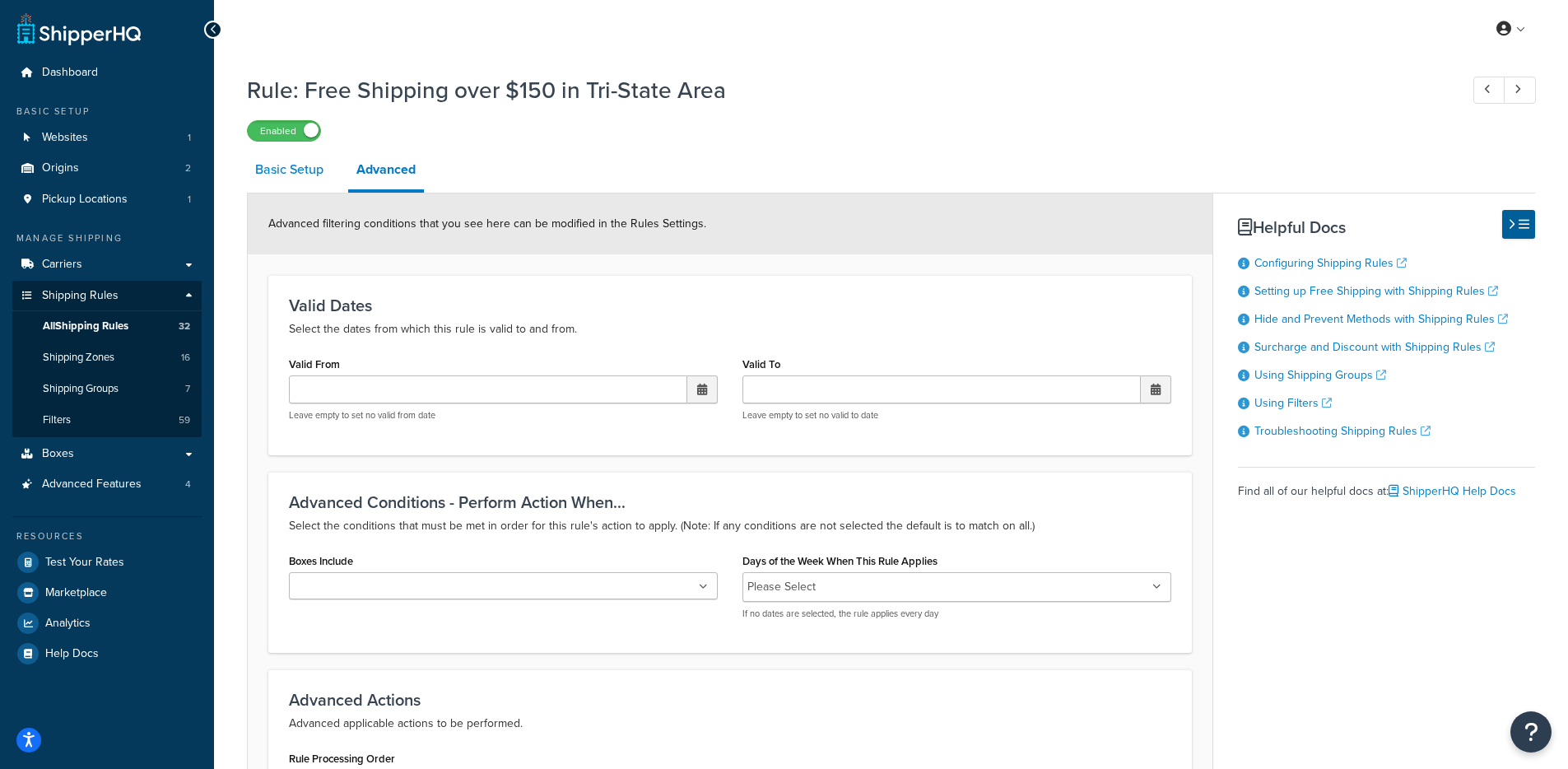
click at [308, 189] on link "Basic Setup" at bounding box center [289, 170] width 85 height 40
select select "PERCENTAGE"
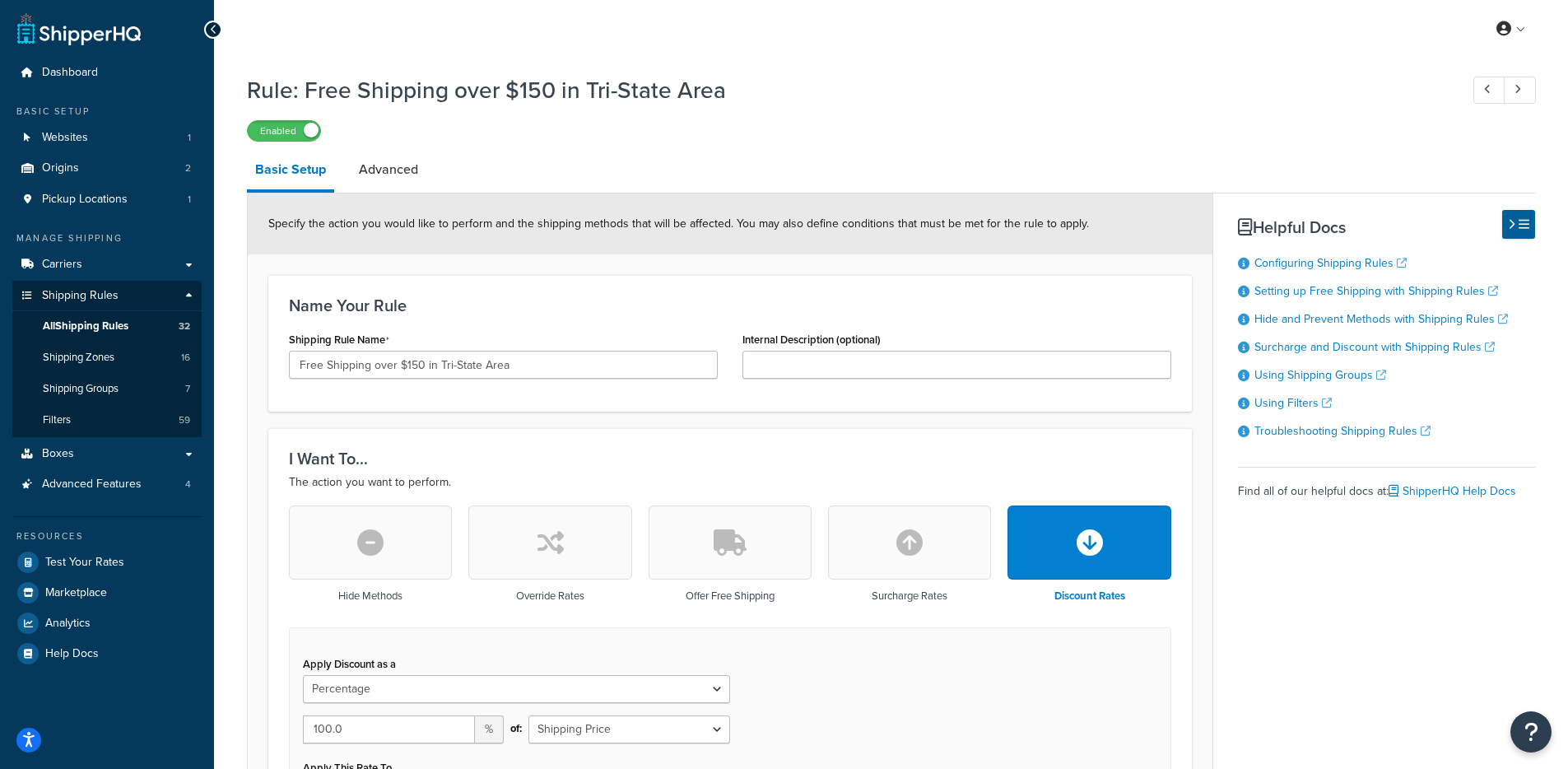
scroll to position [789, 0]
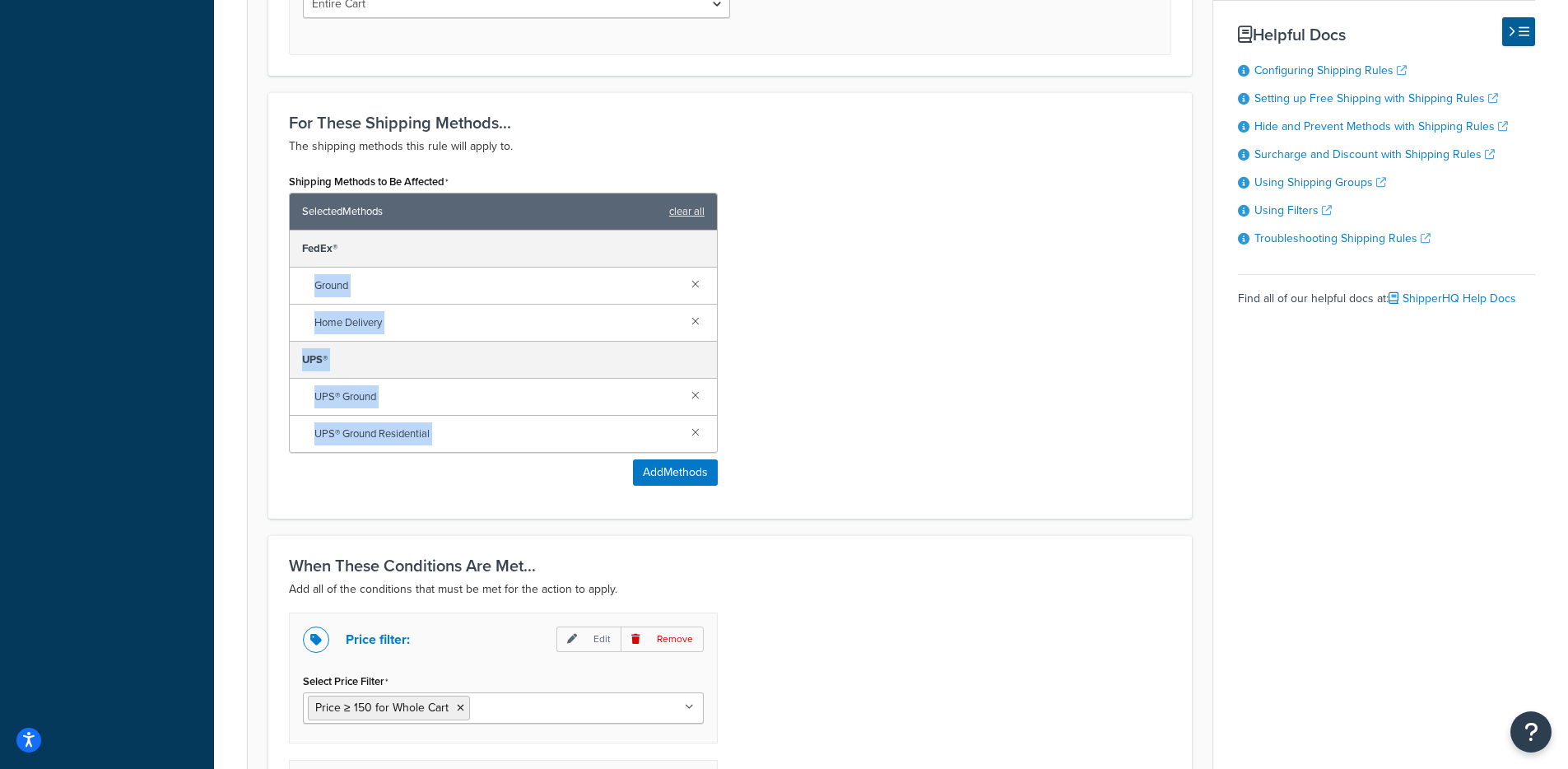
drag, startPoint x: 308, startPoint y: 316, endPoint x: 408, endPoint y: 526, distance: 232.6
click at [406, 525] on form "Specify the action you would like to perform and the shipping methods that will…" at bounding box center [730, 213] width 965 height 1617
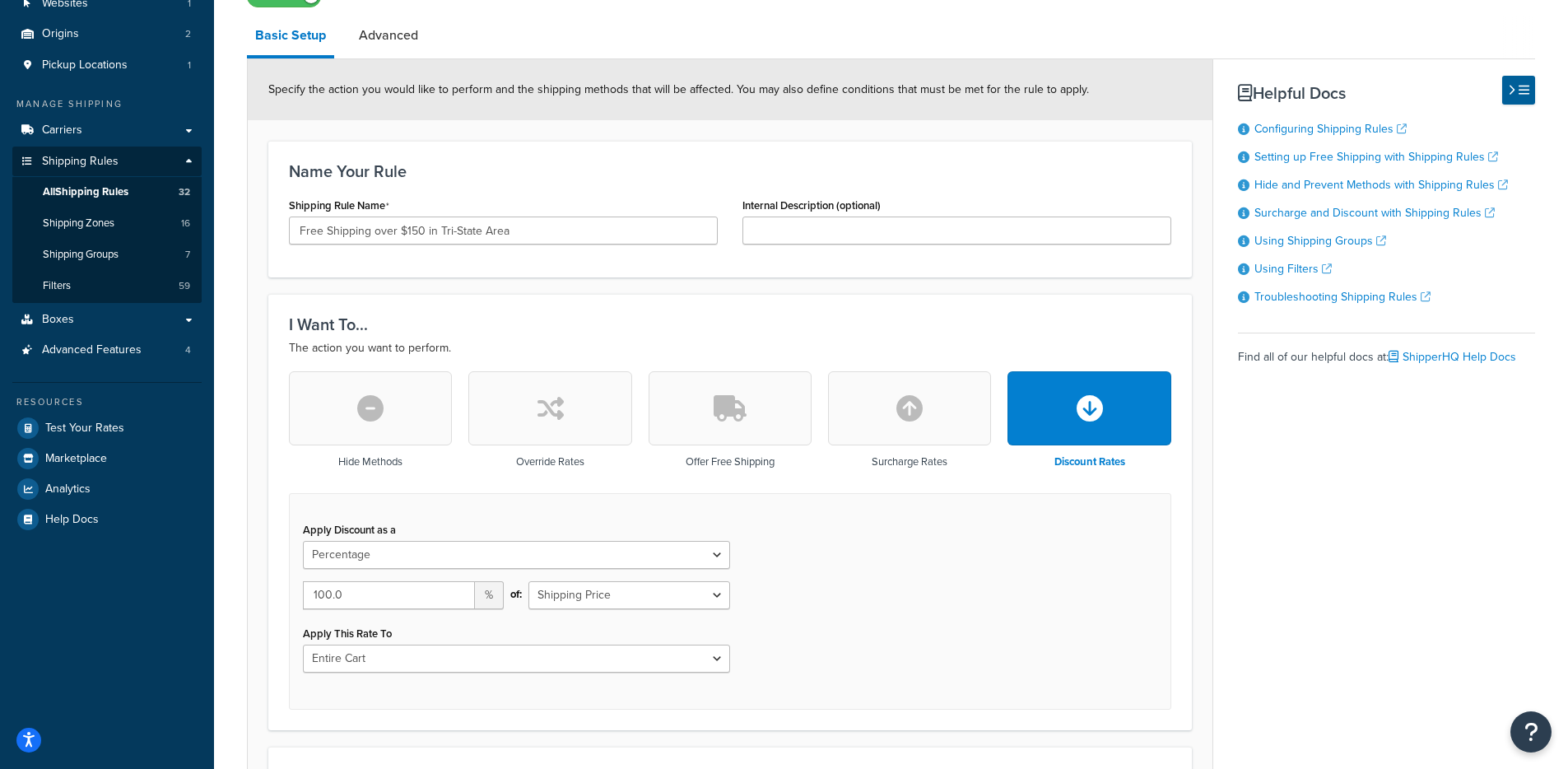
scroll to position [127, 0]
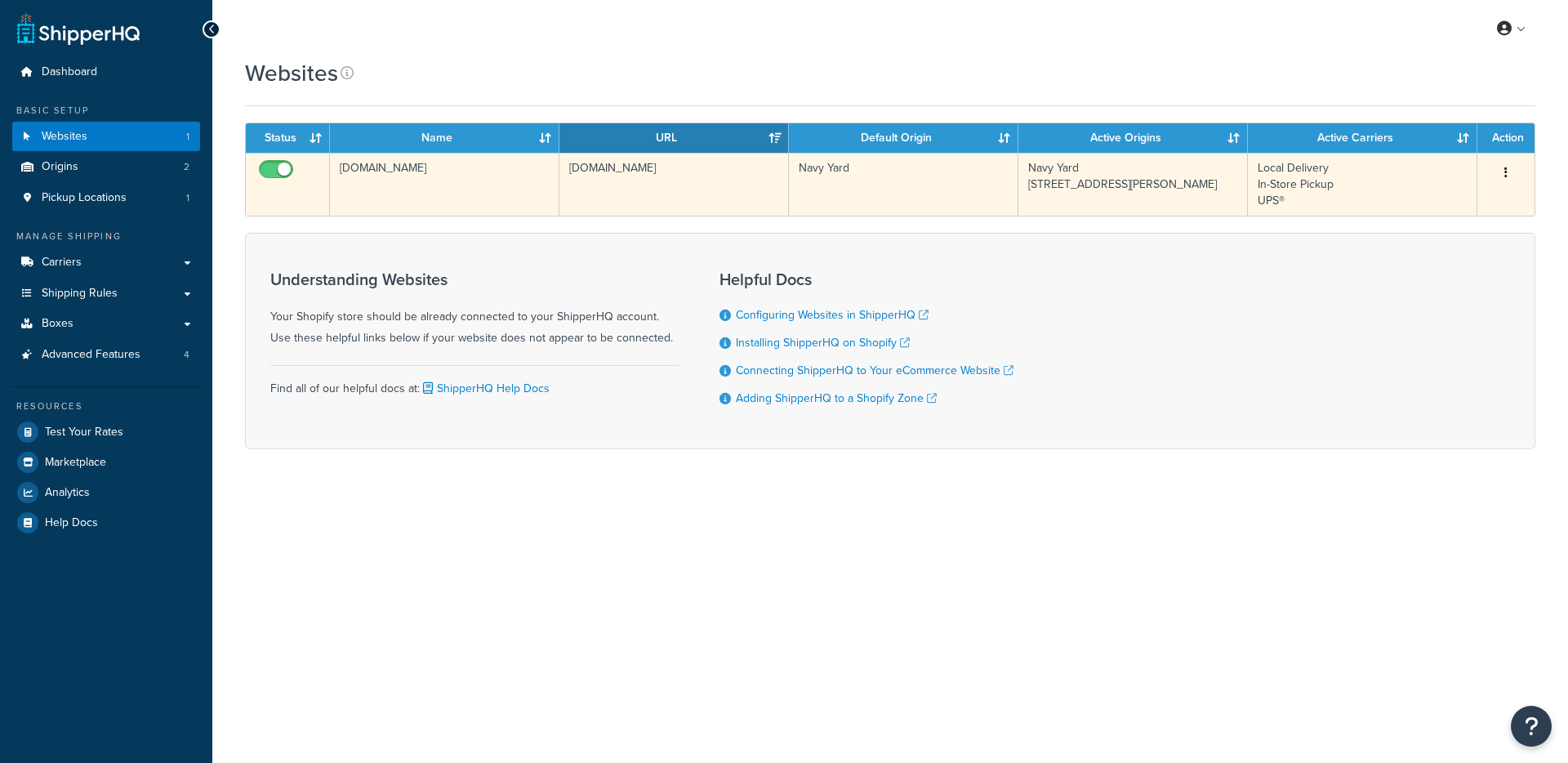
click at [478, 200] on td "[DOMAIN_NAME]" at bounding box center [444, 185] width 229 height 63
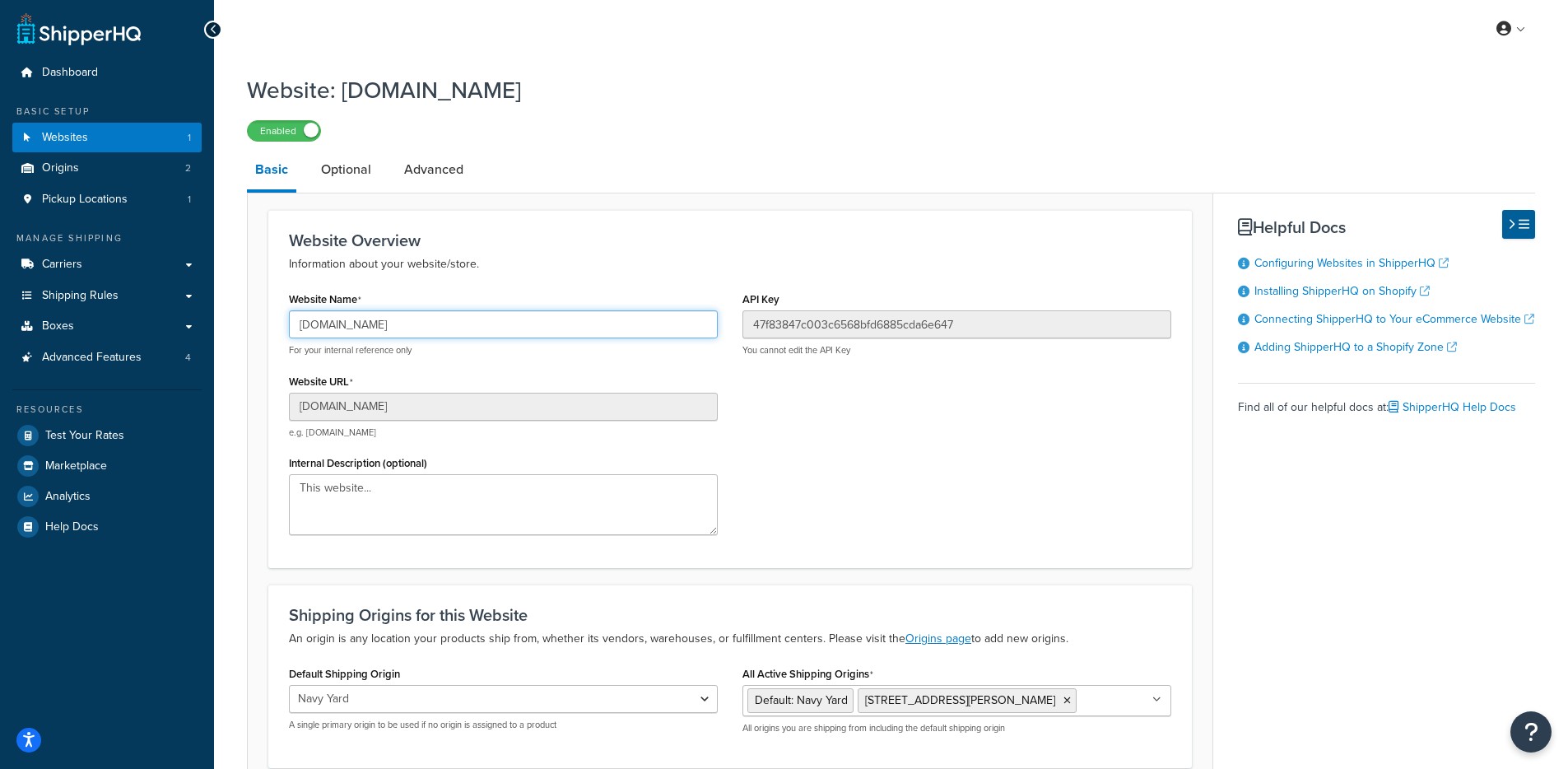
click at [439, 325] on input "[DOMAIN_NAME]" at bounding box center [503, 324] width 429 height 28
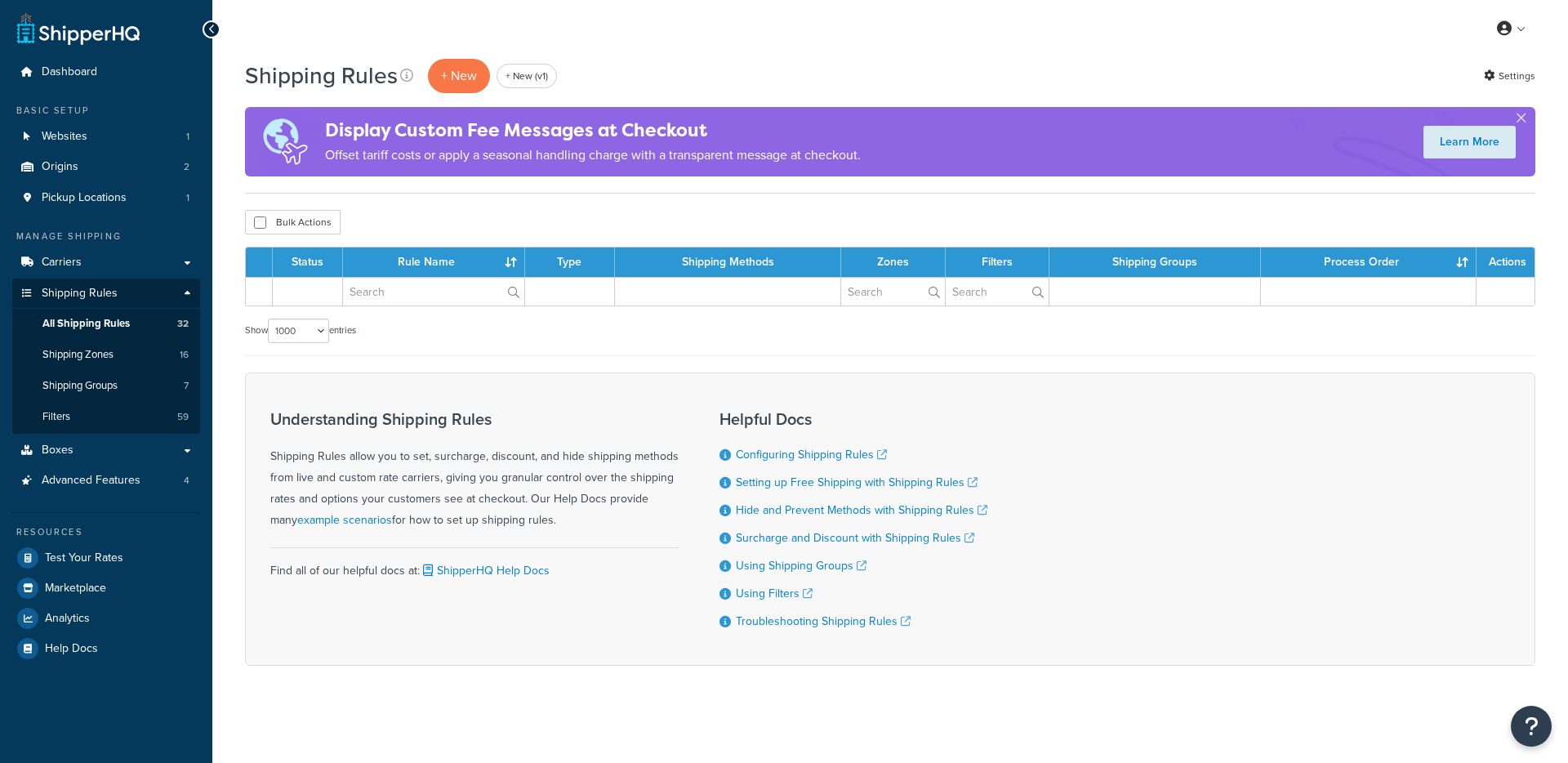
select select "1000"
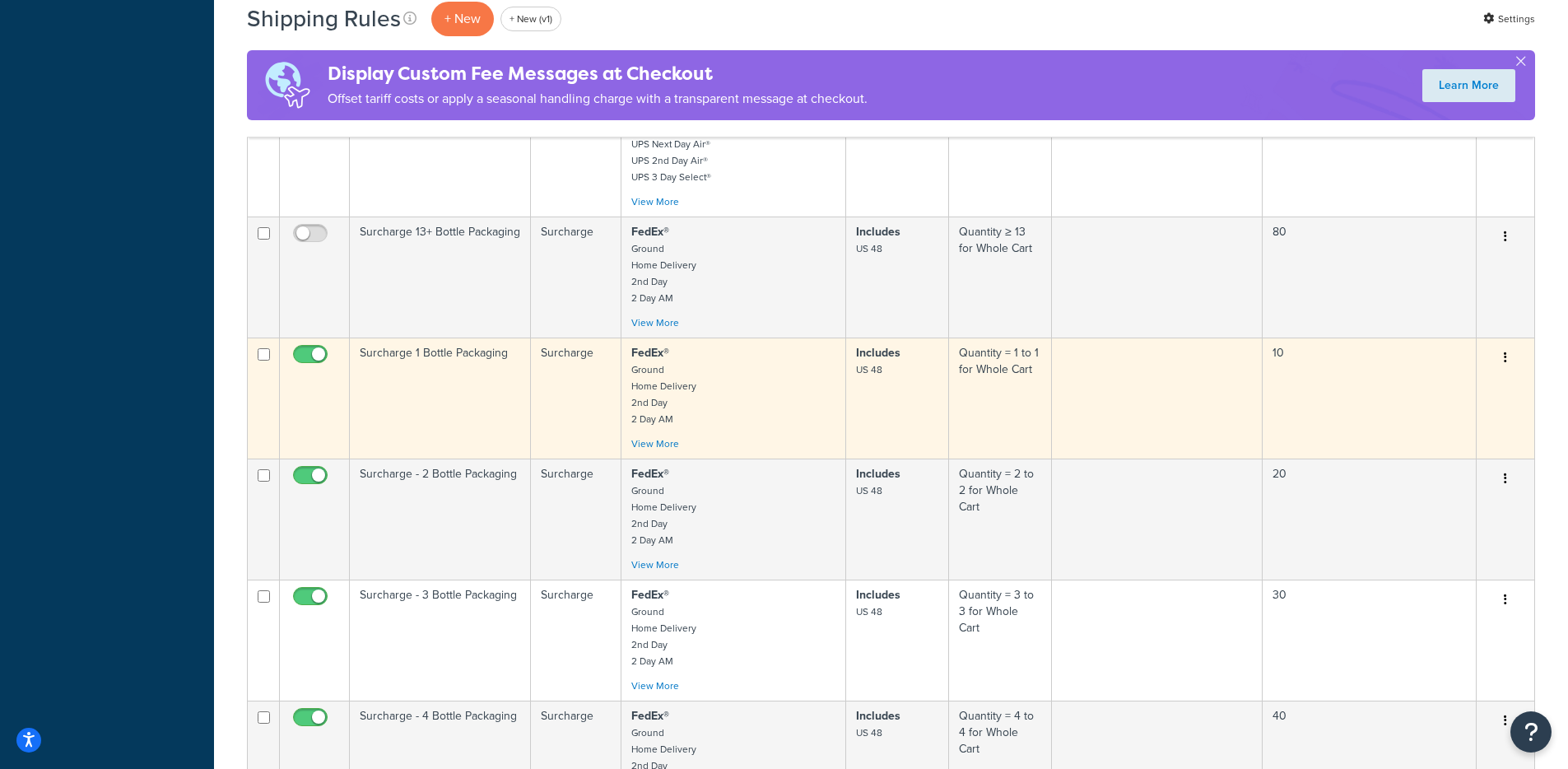
scroll to position [1520, 0]
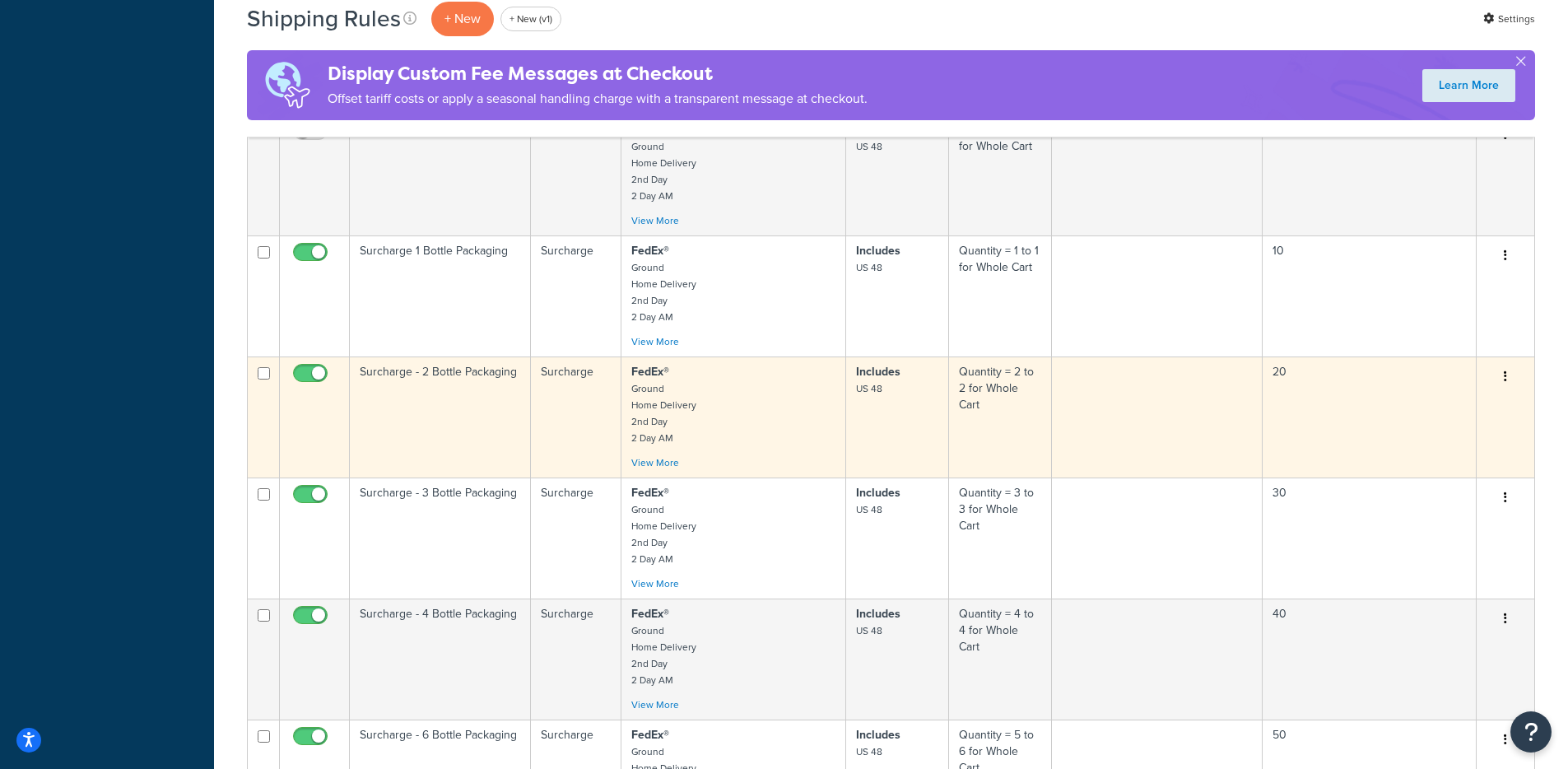
click at [437, 394] on td "Surcharge - 2 Bottle Packaging" at bounding box center [440, 417] width 181 height 121
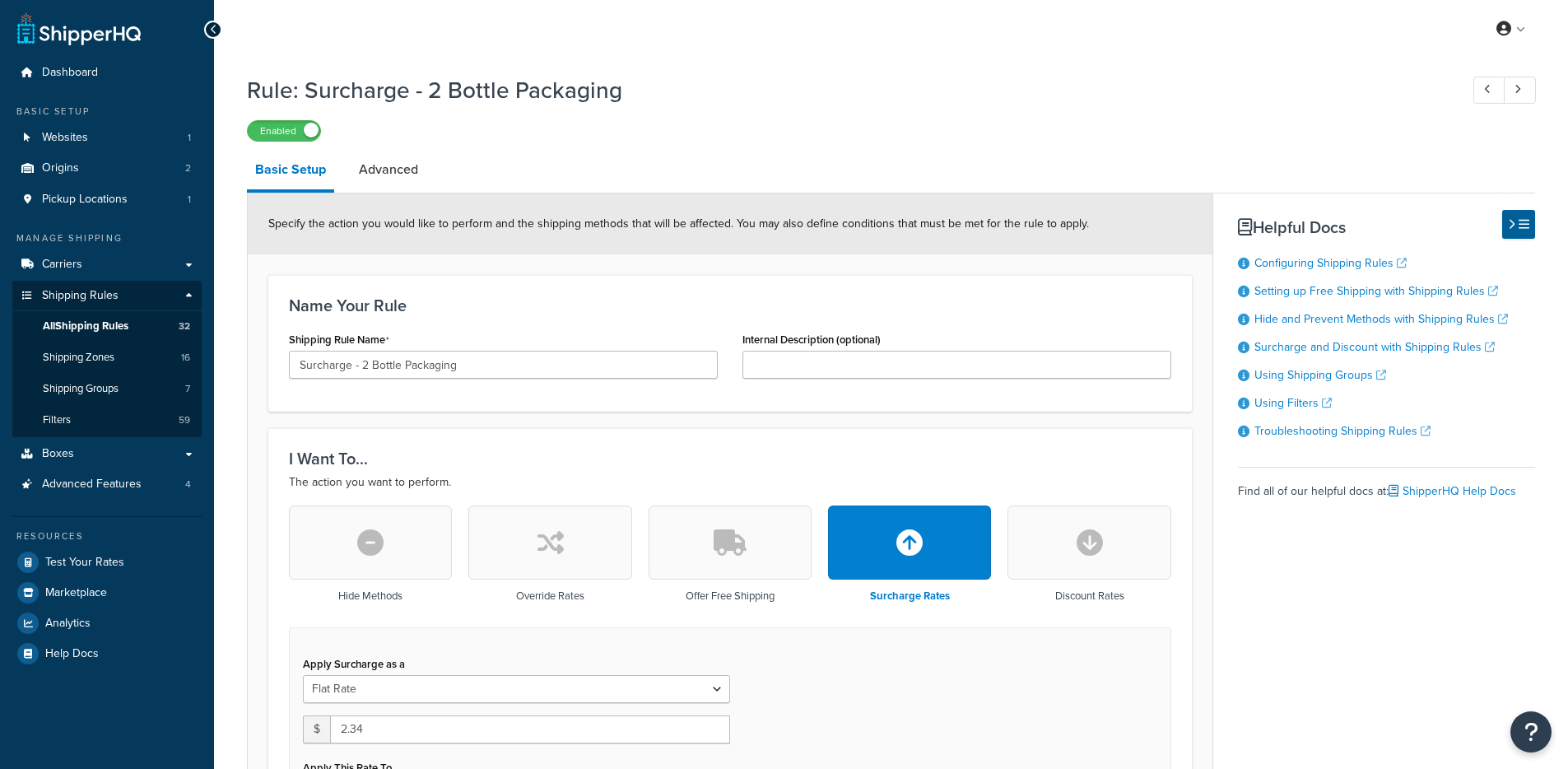
select select "SHIPPING_GROUP"
click at [410, 181] on link "Advanced" at bounding box center [388, 170] width 76 height 40
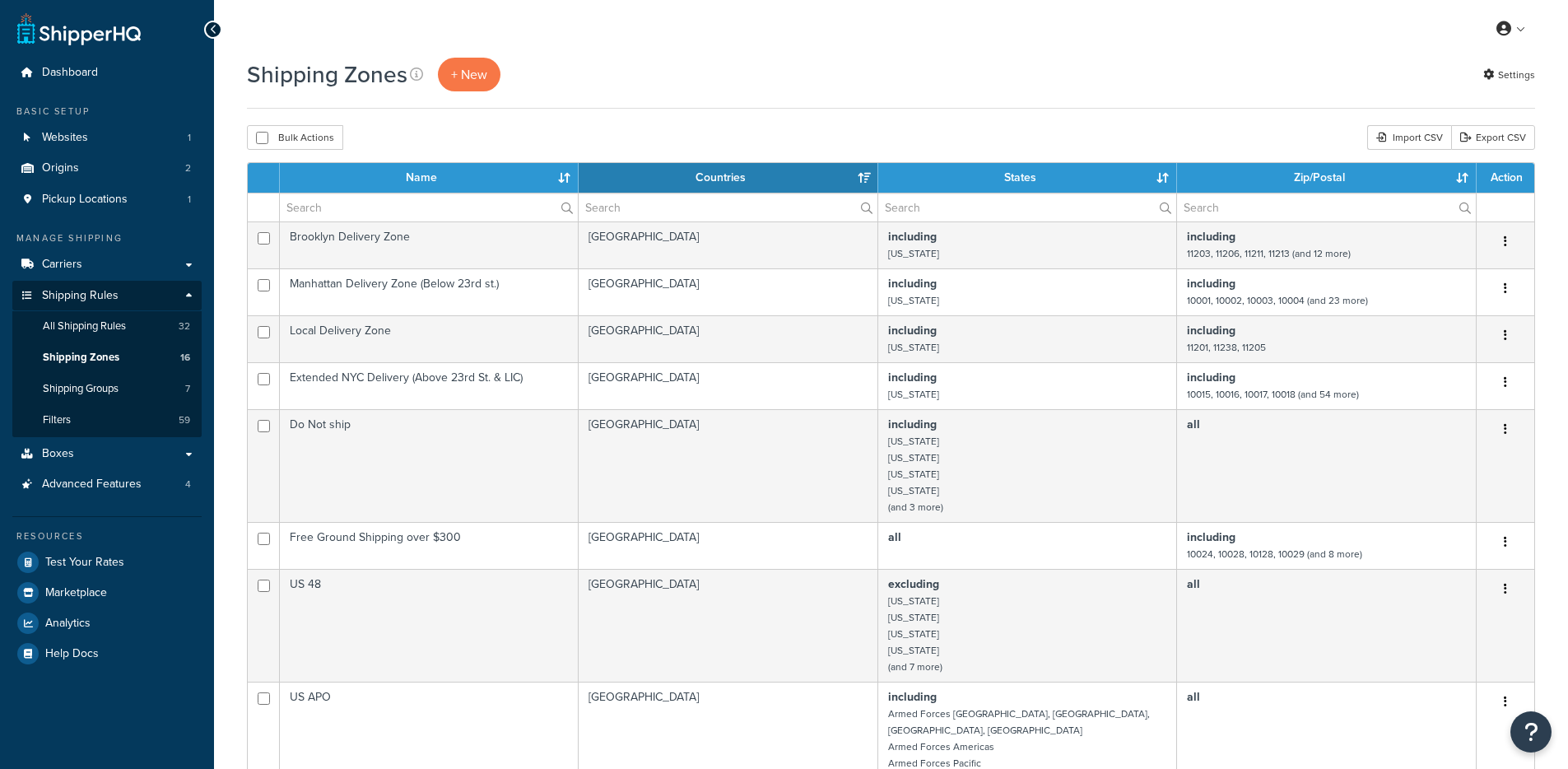
select select "15"
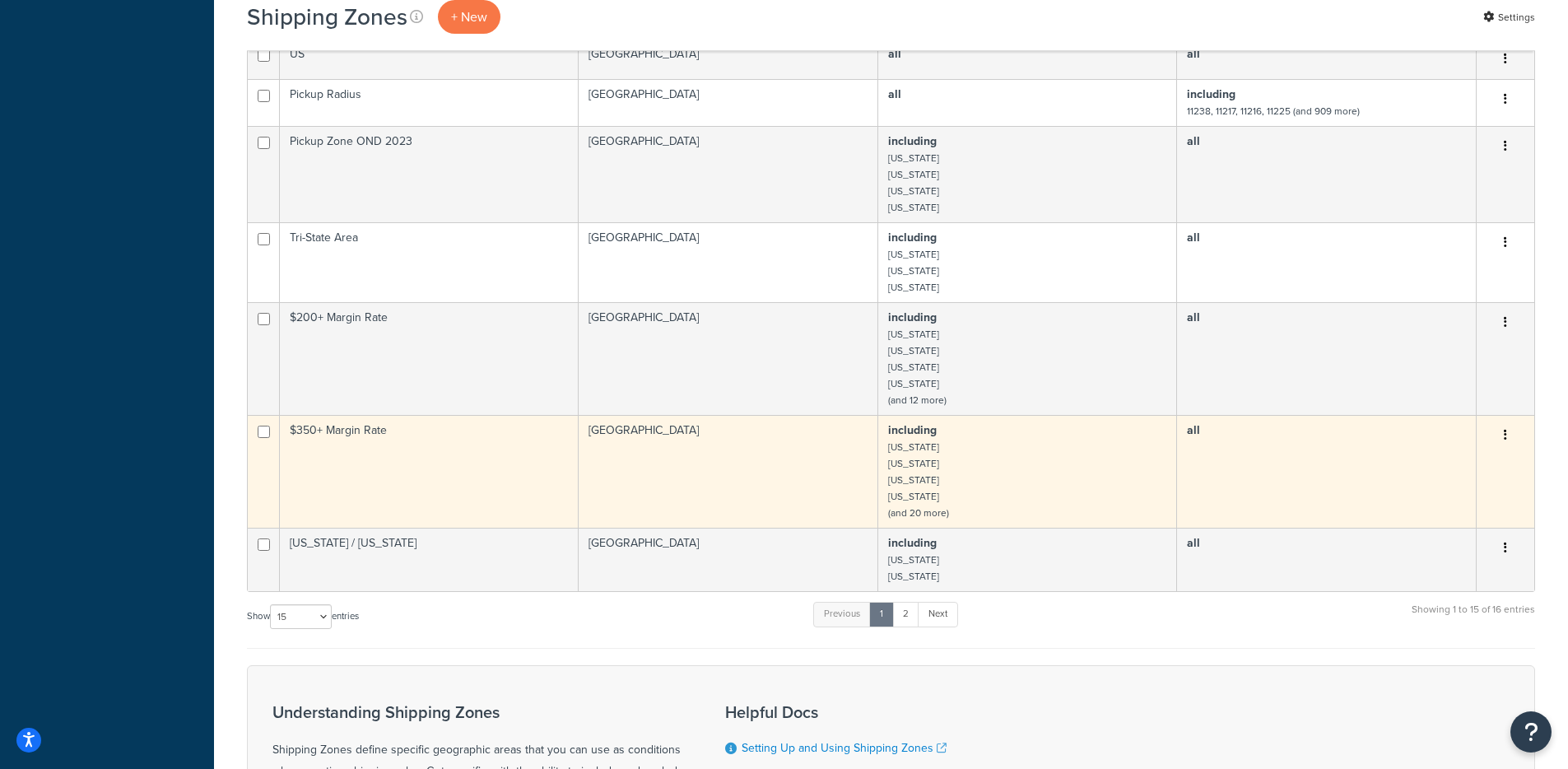
scroll to position [743, 0]
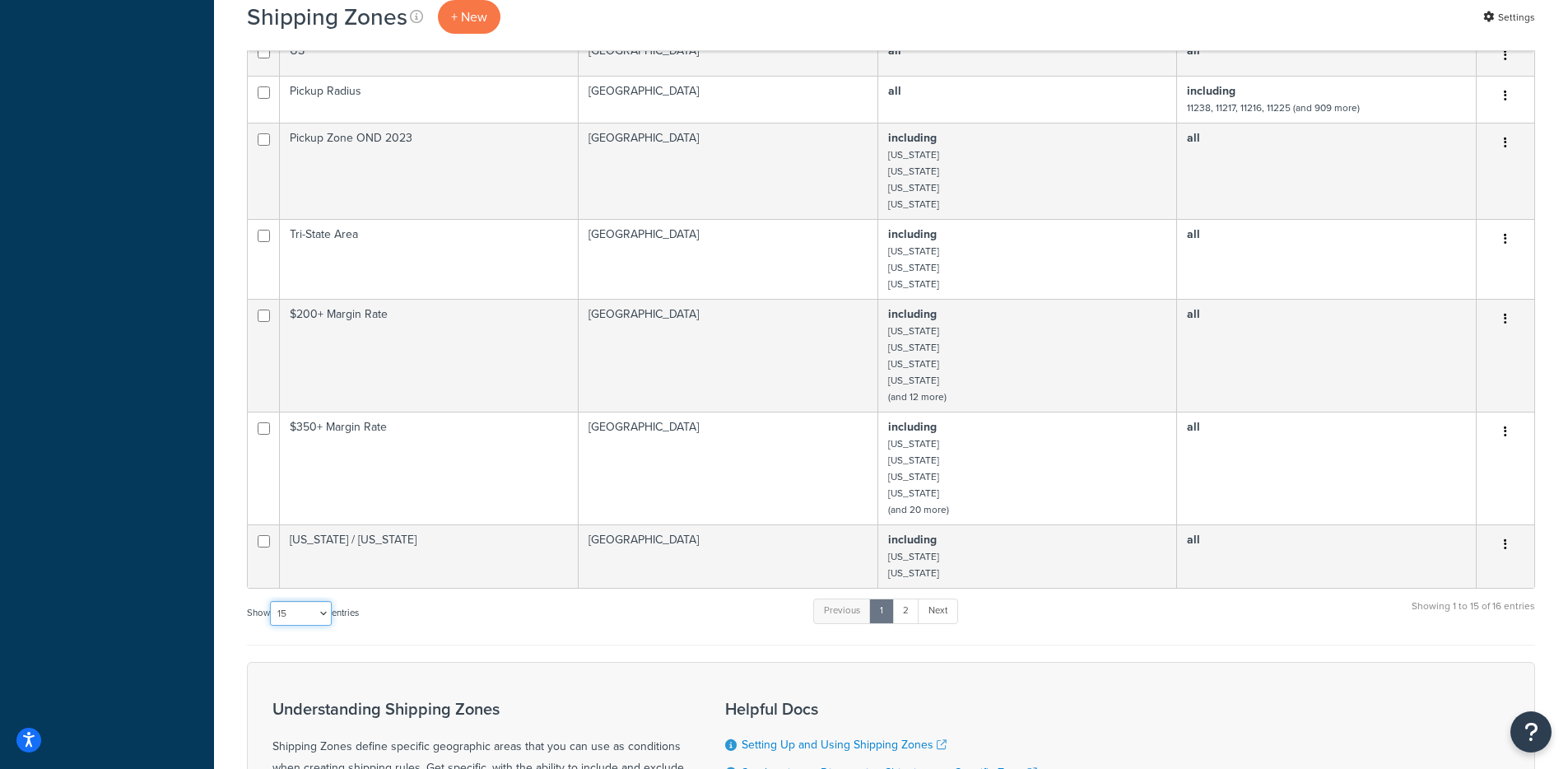
click at [305, 601] on select "10 15 25 50 100" at bounding box center [301, 614] width 62 height 25
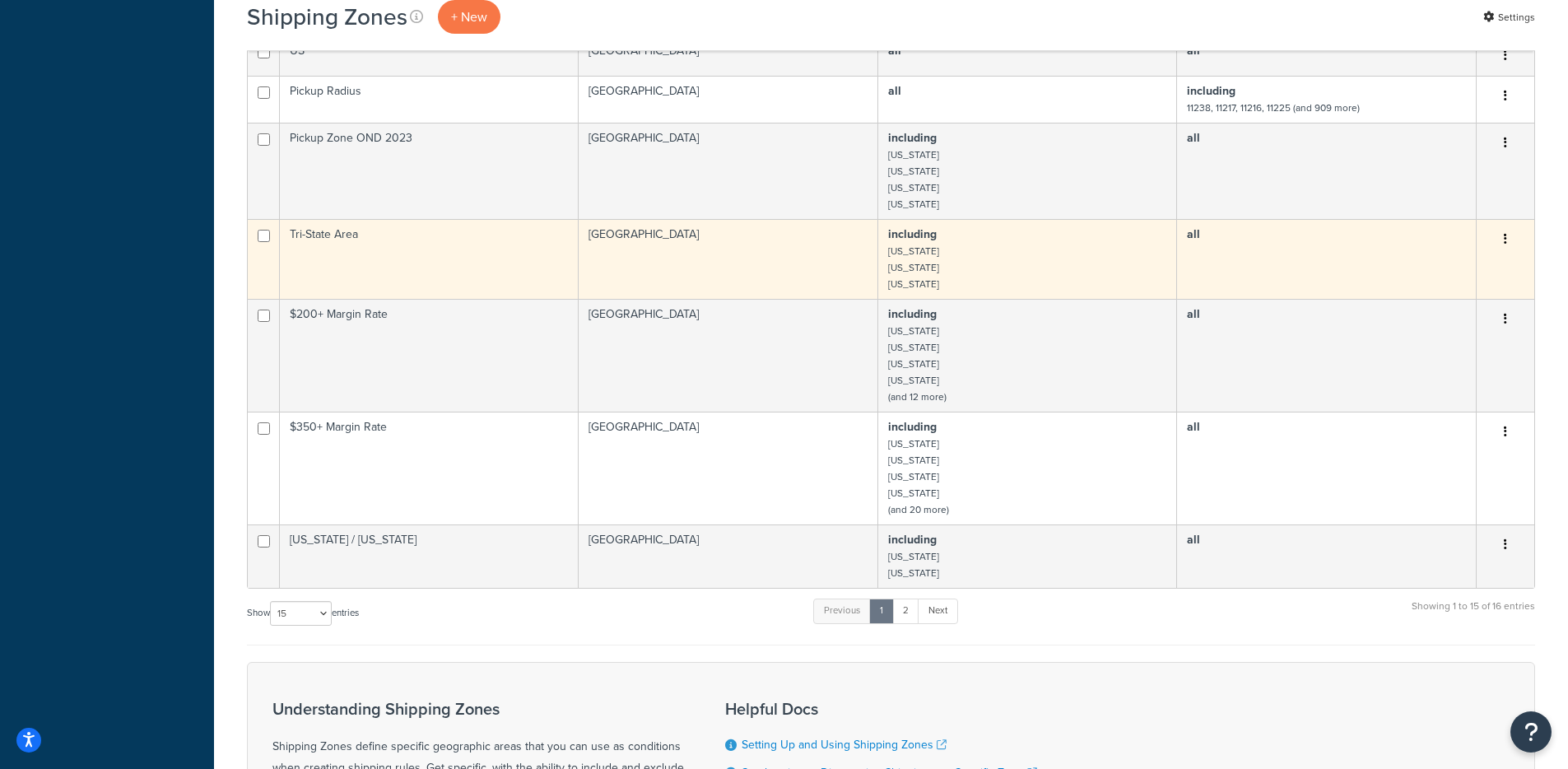
click at [980, 252] on td "including Connecticut New Jersey New York" at bounding box center [1028, 258] width 299 height 80
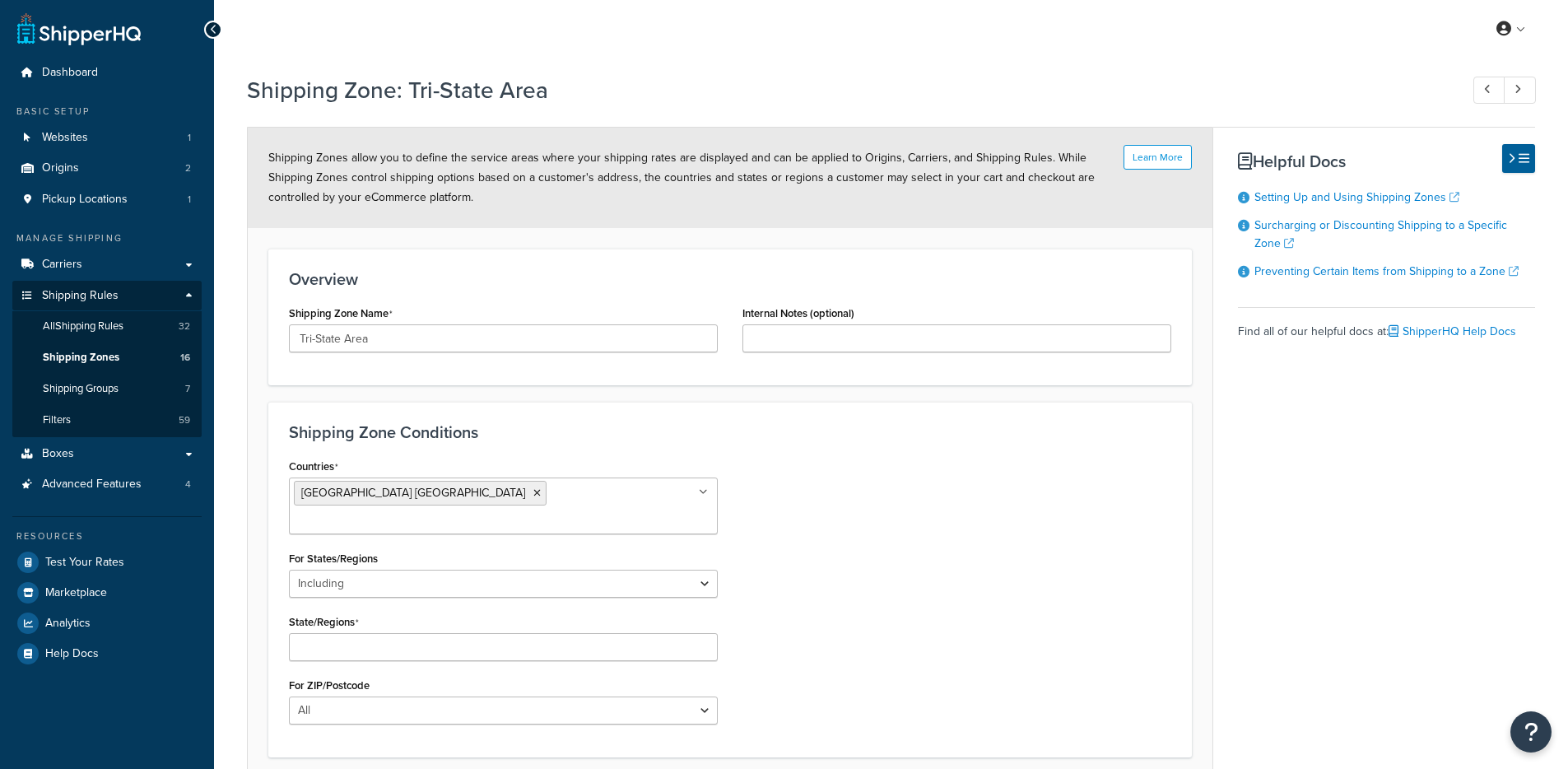
select select "including"
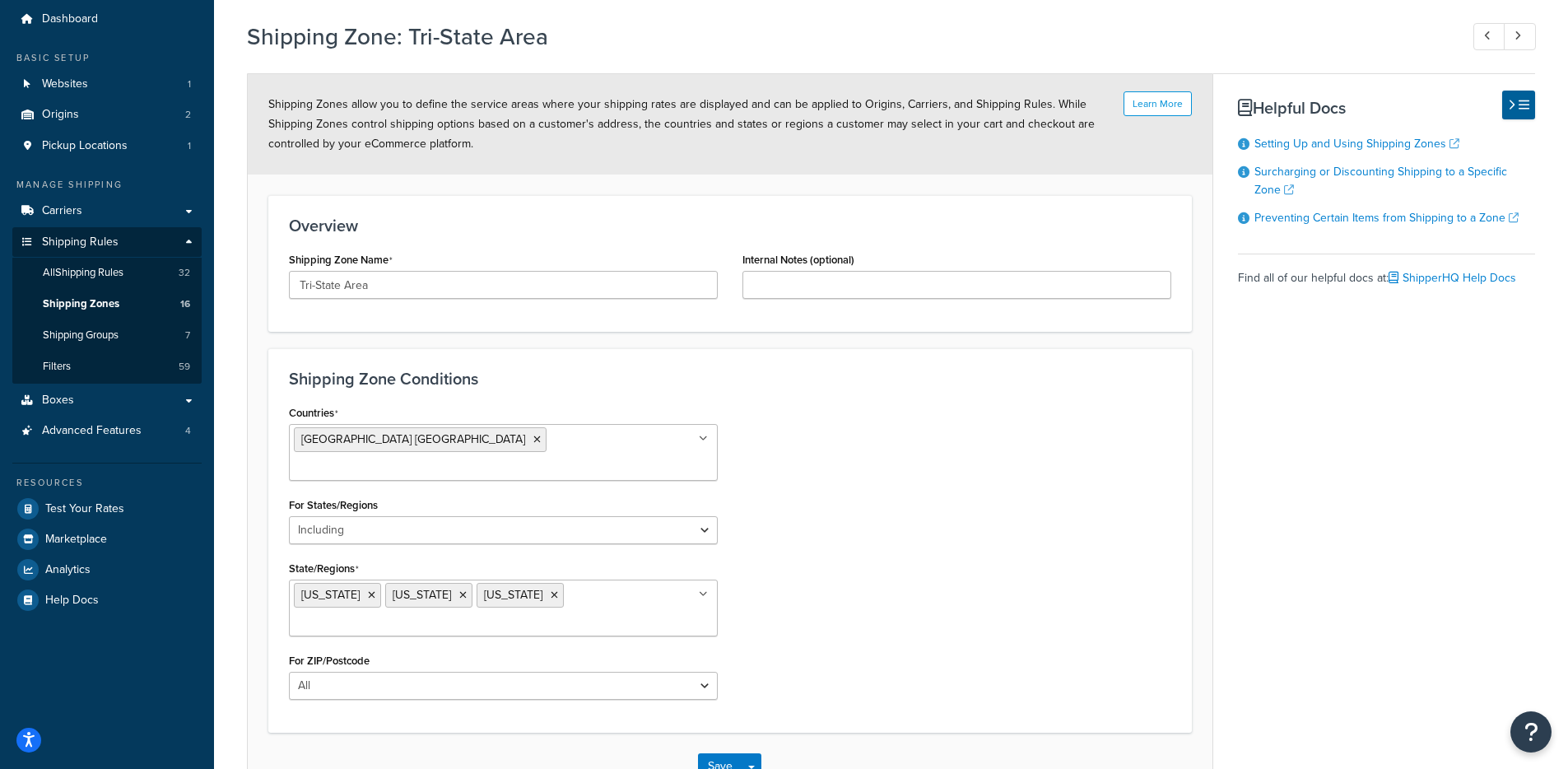
scroll to position [117, 0]
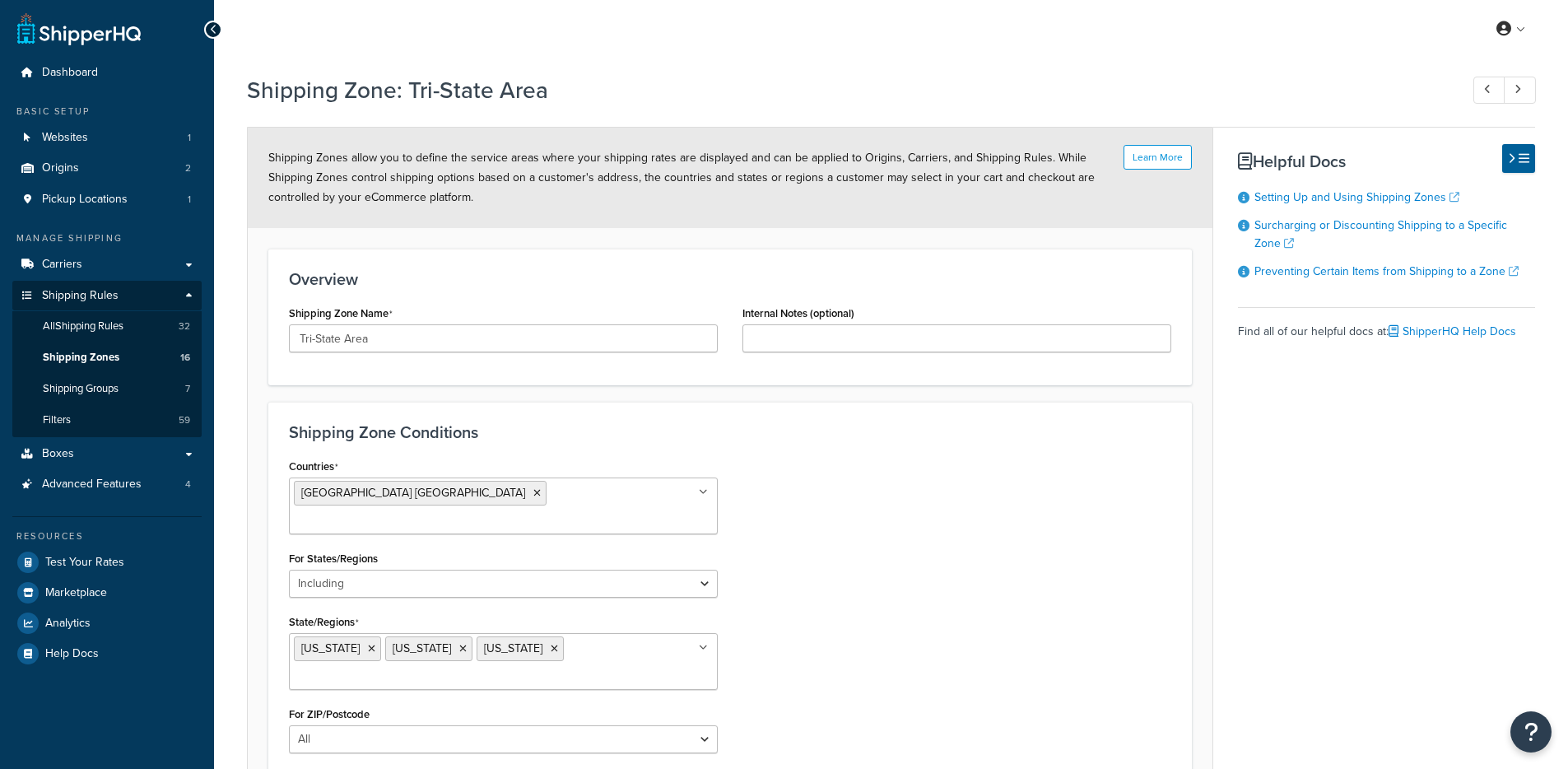
select select "including"
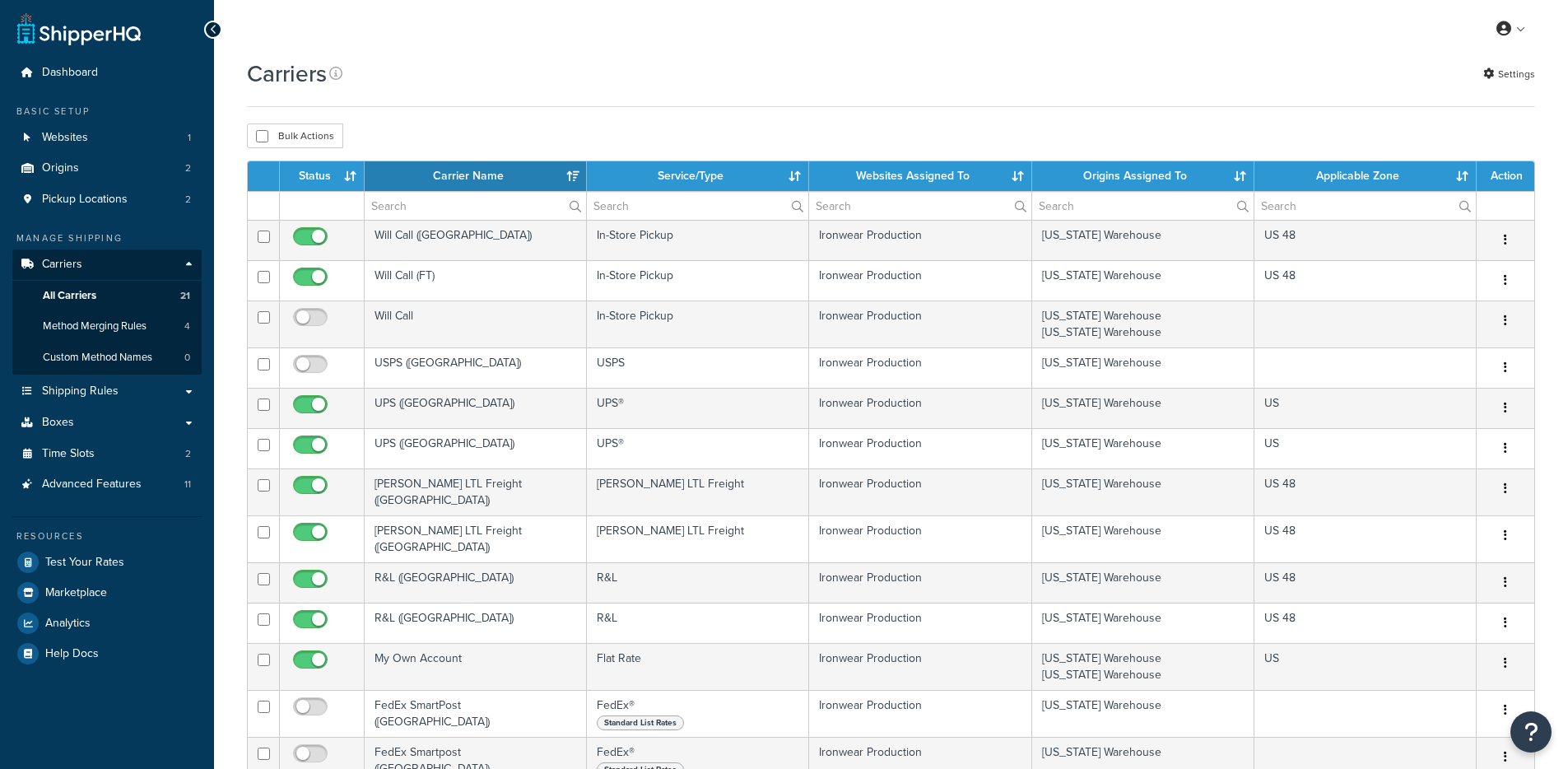
select select "15"
click at [63, 133] on span "Websites" at bounding box center [65, 138] width 46 height 14
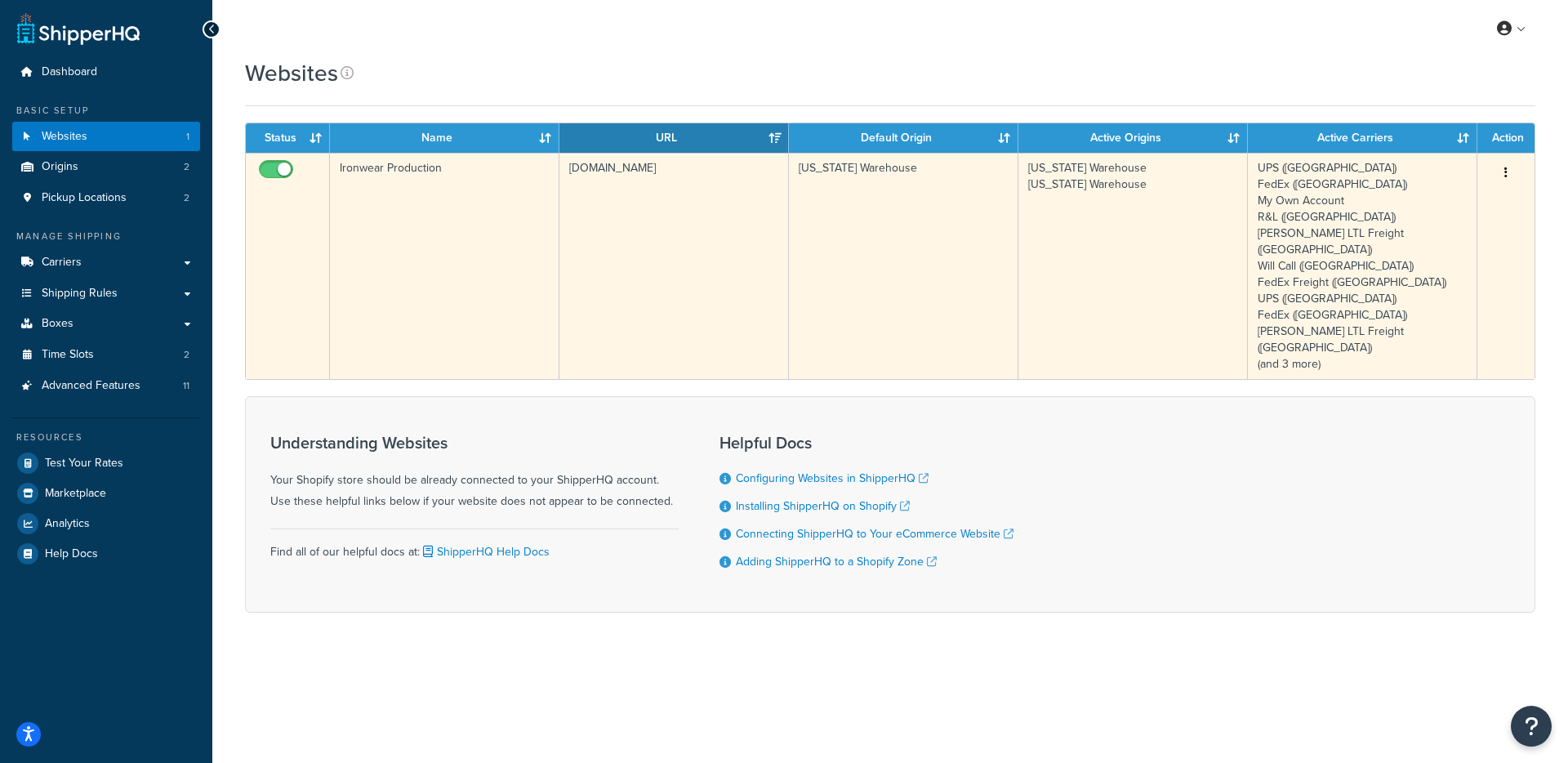
click at [499, 185] on td "Ironwear Production" at bounding box center [444, 266] width 229 height 227
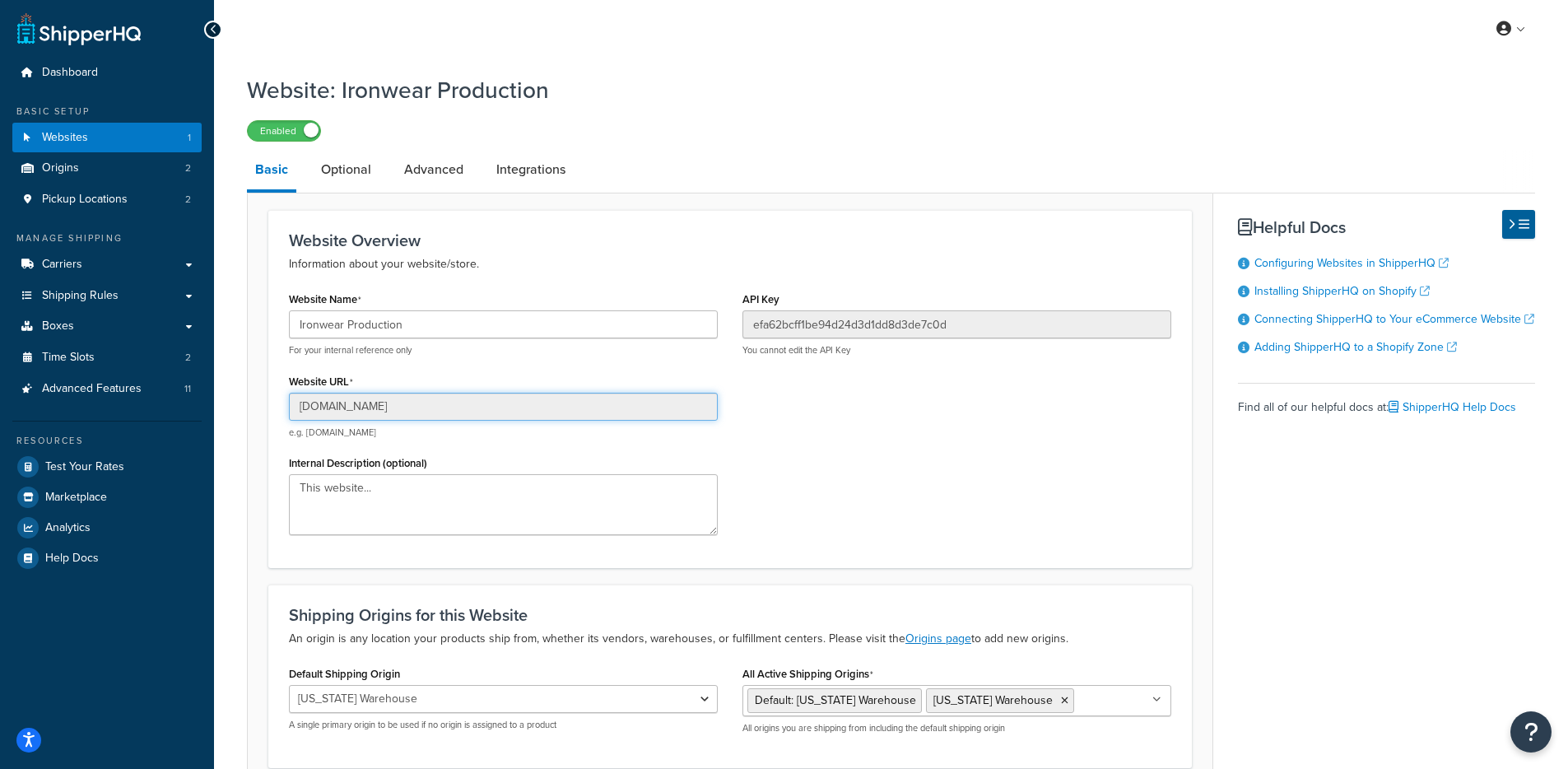
drag, startPoint x: 453, startPoint y: 405, endPoint x: 205, endPoint y: 394, distance: 248.2
click at [205, 394] on div "Dashboard Basic Setup Websites 1 Origins 2 Pickup Locations 2 Manage Shipping C…" at bounding box center [784, 460] width 1568 height 919
